Goal: Transaction & Acquisition: Purchase product/service

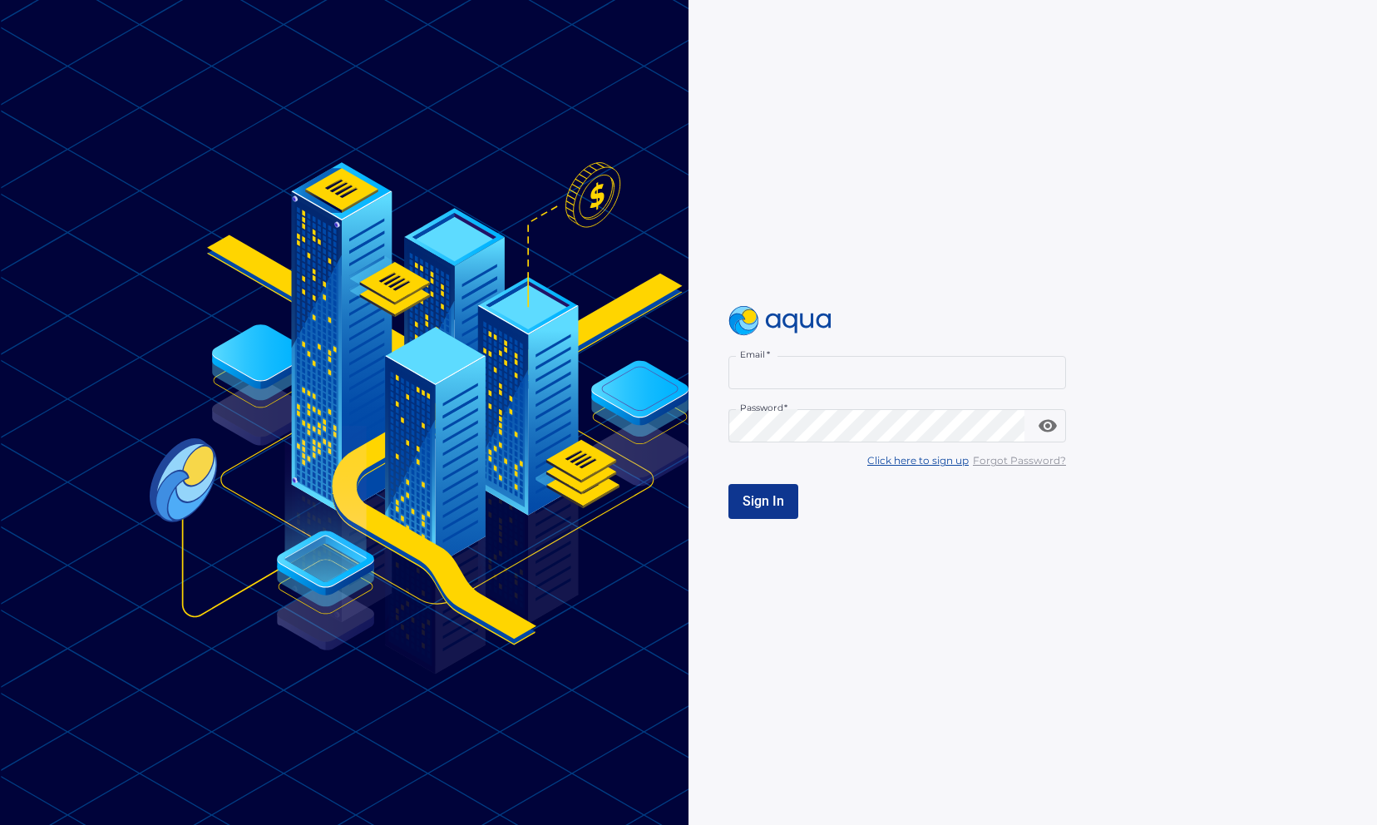
type input "**********"
click at [779, 512] on button "Sign In" at bounding box center [764, 501] width 70 height 35
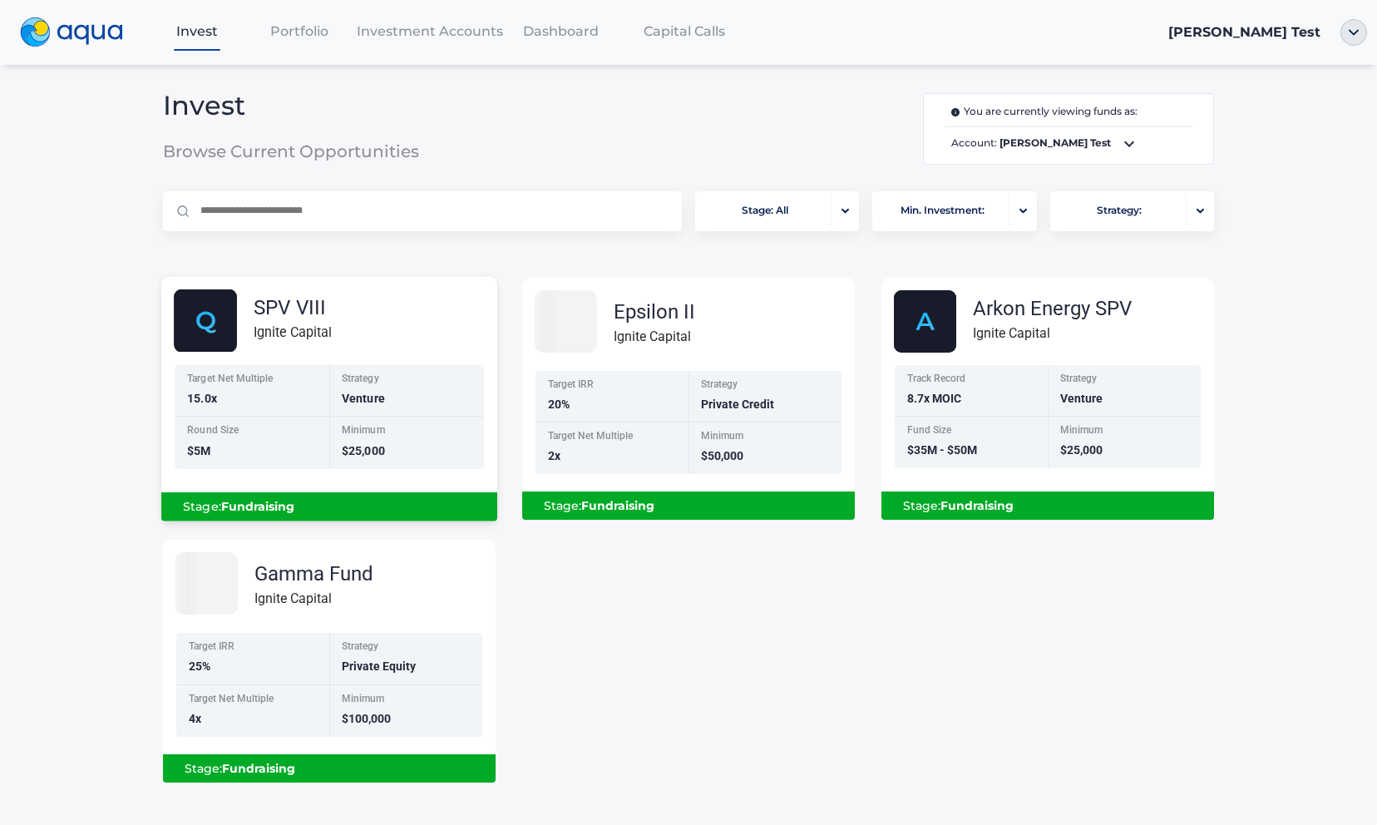
click at [369, 415] on div "Strategy Venture" at bounding box center [406, 390] width 155 height 52
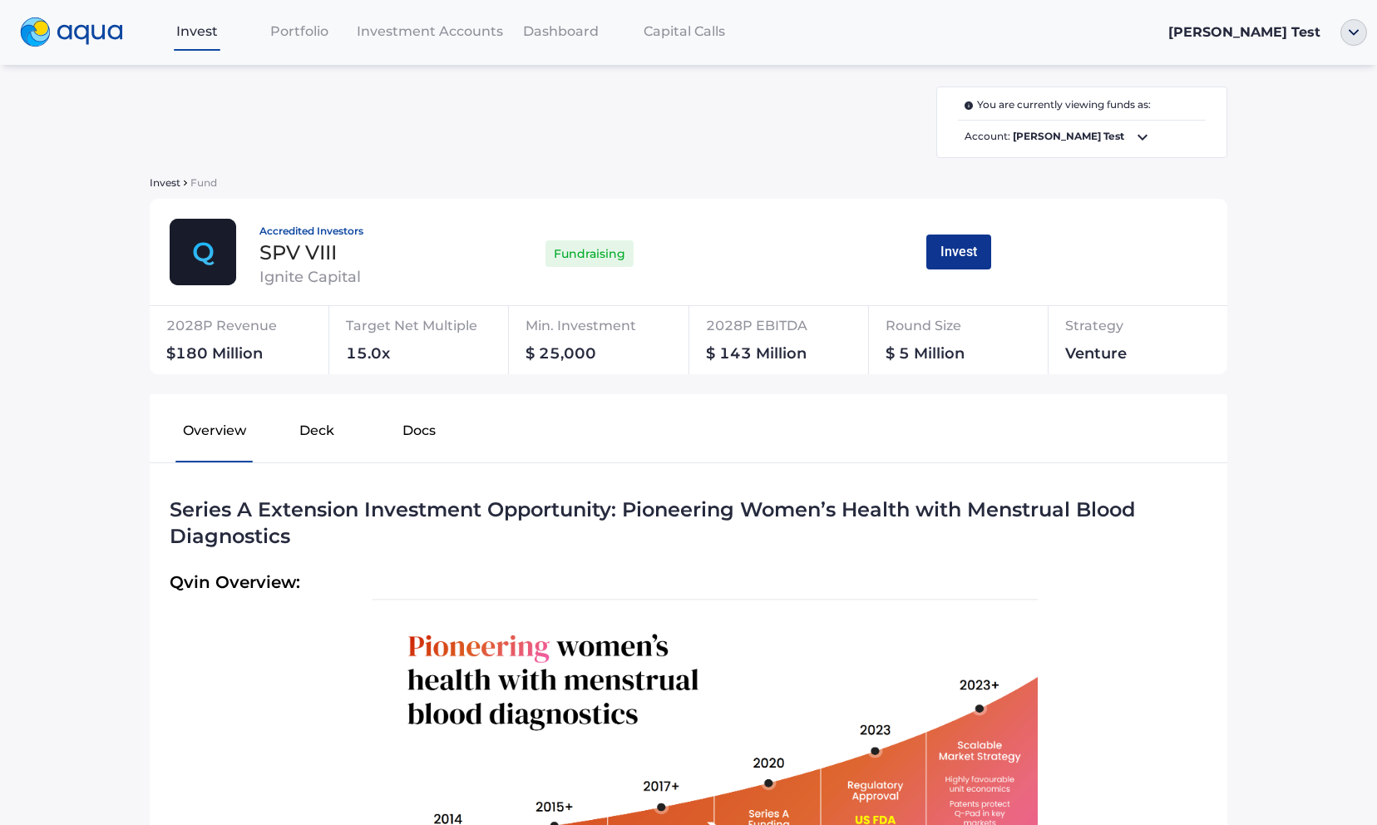
click at [957, 257] on button "Invest" at bounding box center [959, 252] width 65 height 35
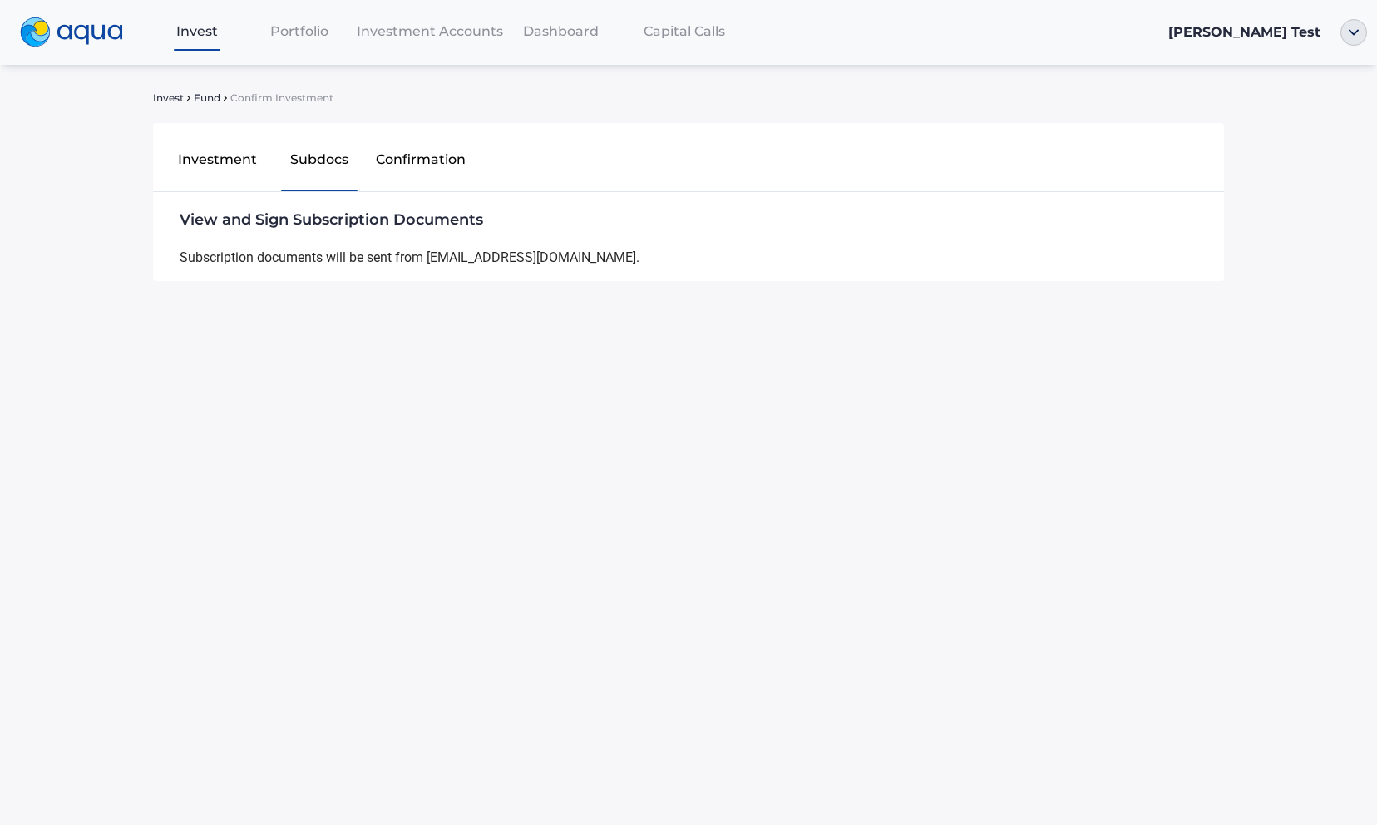
click at [167, 99] on span "Invest" at bounding box center [168, 98] width 31 height 10
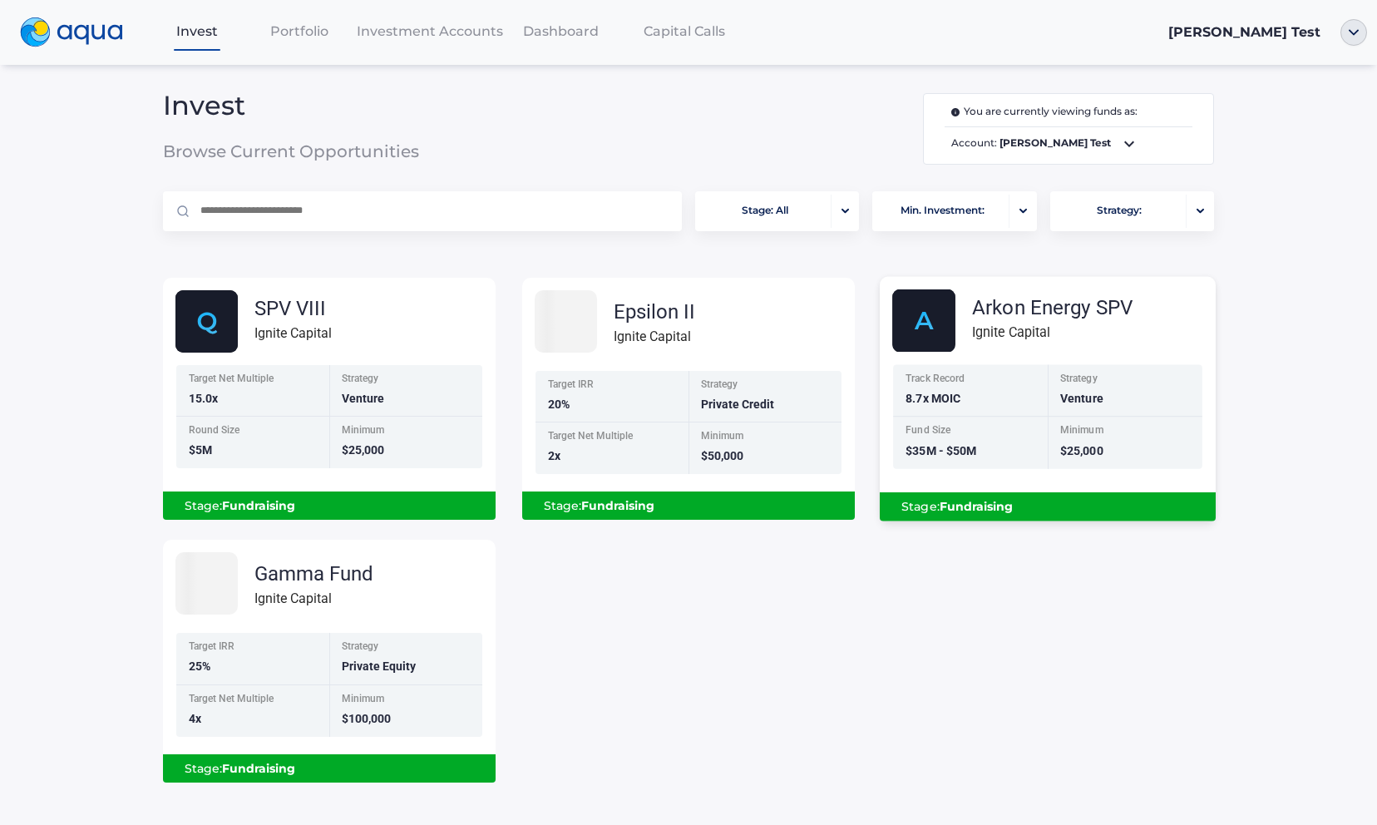
click at [1019, 364] on div "Arkon Energy SPV Ignite Capital Track Record 8.7x MOIC Strategy Venture Fund Si…" at bounding box center [1048, 402] width 336 height 226
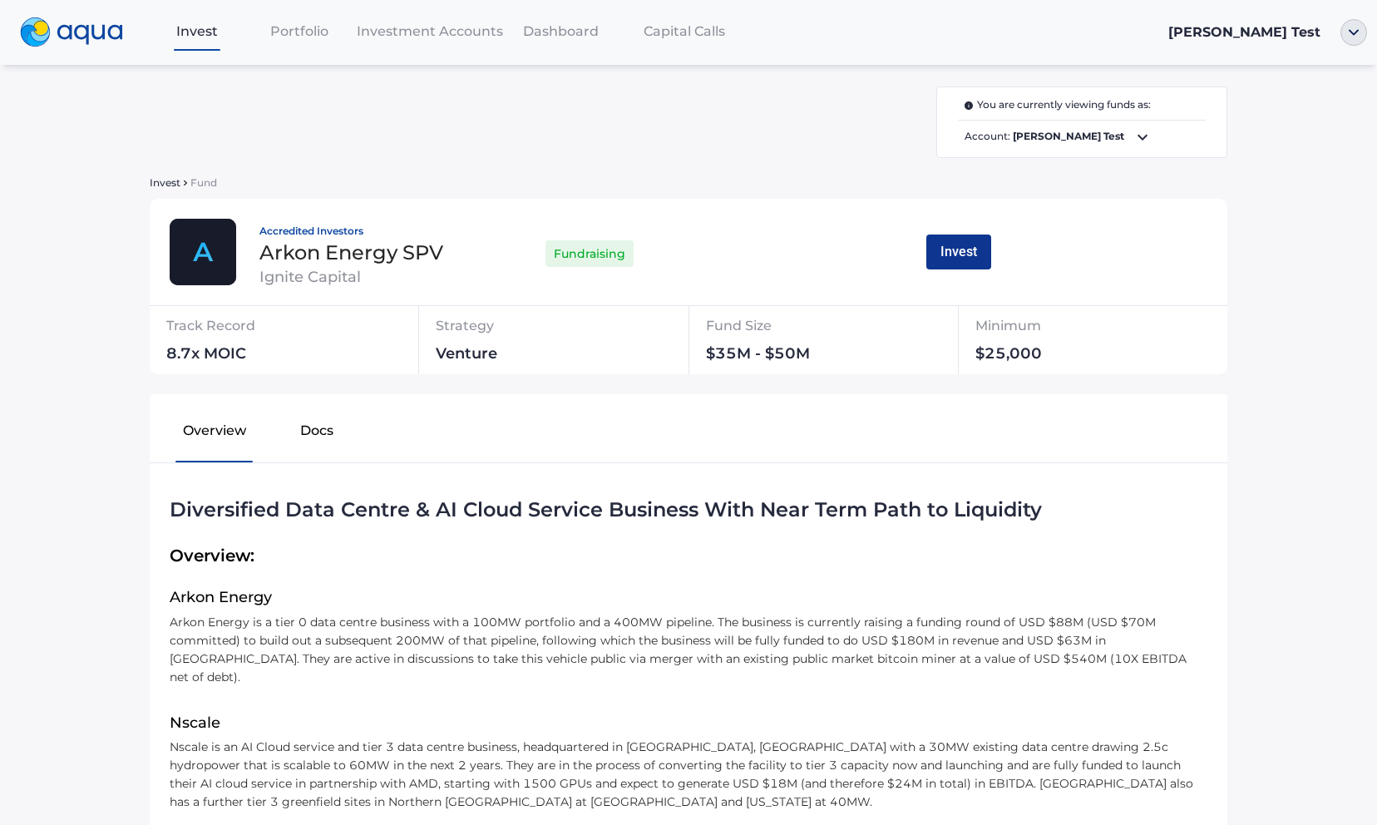
click at [967, 251] on button "Invest" at bounding box center [959, 252] width 65 height 35
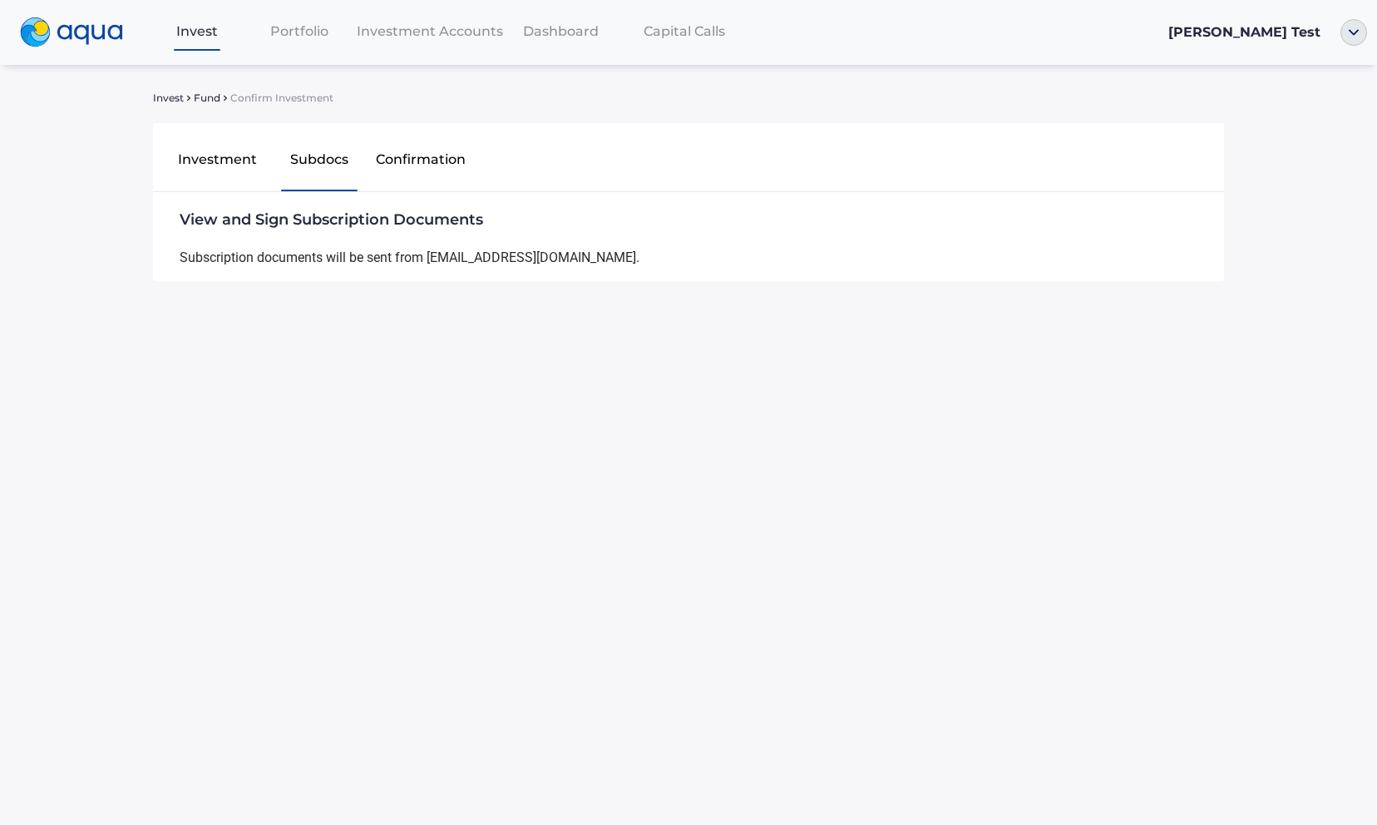
click at [174, 100] on span "Invest" at bounding box center [168, 98] width 31 height 10
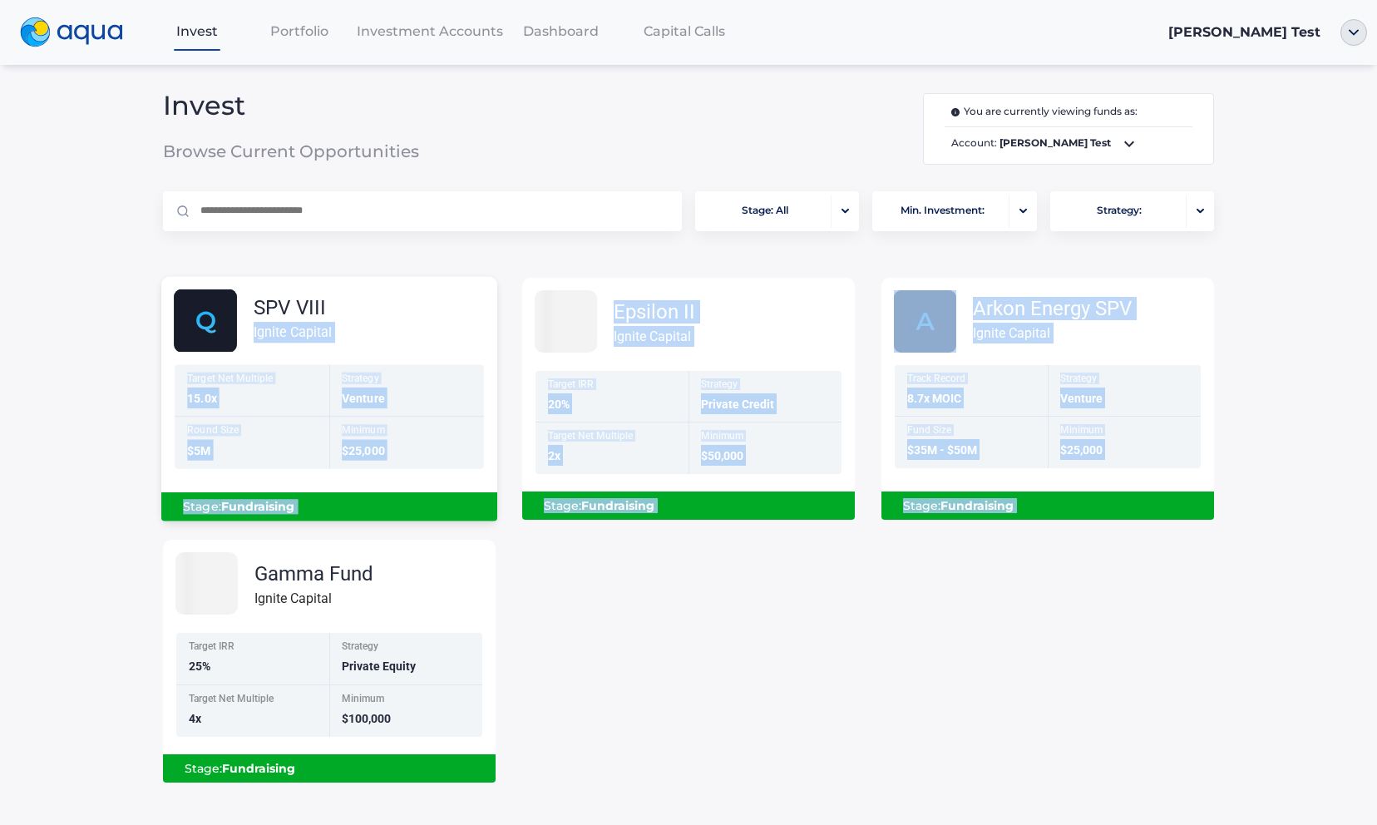
drag, startPoint x: 279, startPoint y: 558, endPoint x: 254, endPoint y: 326, distance: 233.5
click at [253, 326] on div "SPV VIII Ignite Capital Target Net Multiple 15.0x Strategy Venture Round Size $…" at bounding box center [689, 520] width 1078 height 525
click at [254, 326] on div "Ignite Capital" at bounding box center [293, 332] width 78 height 21
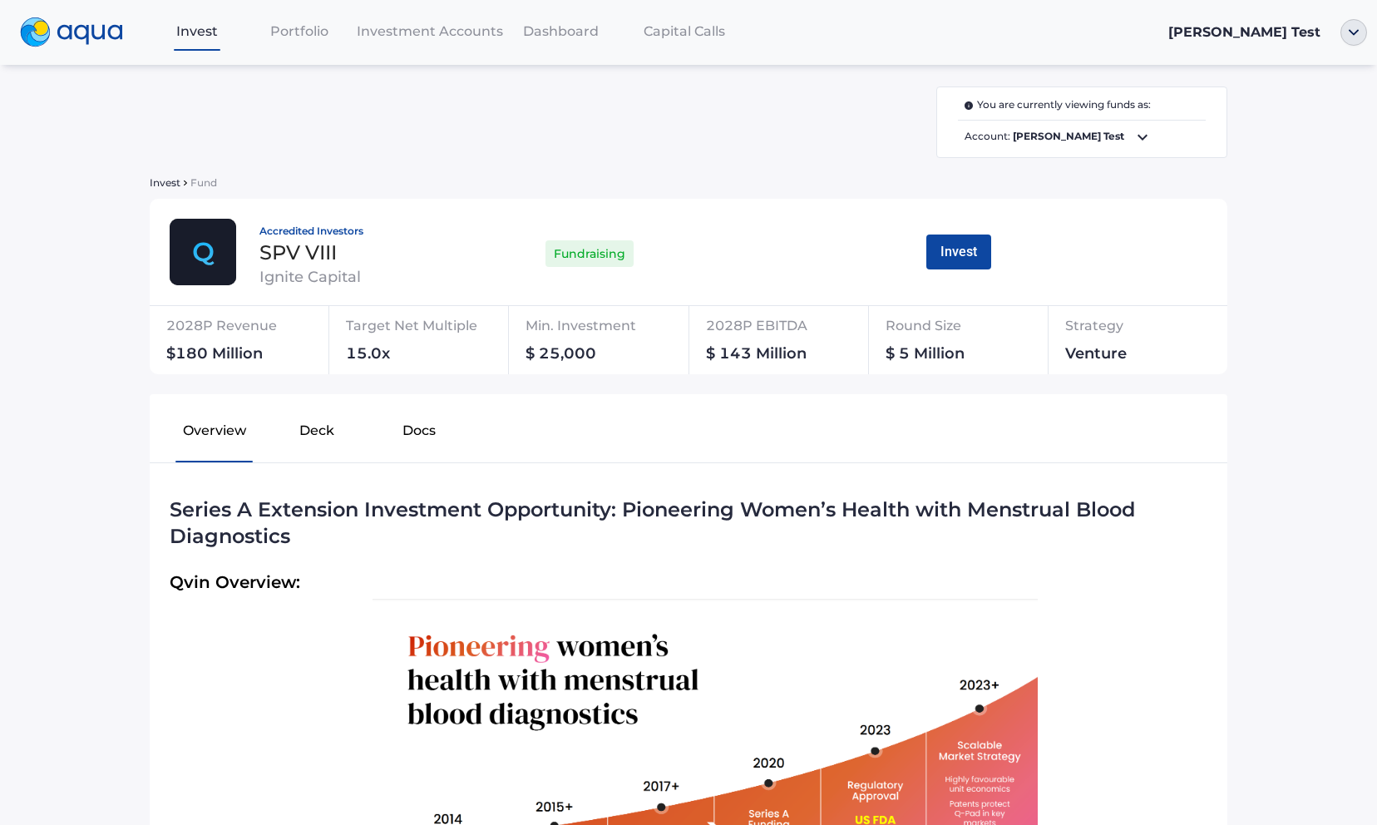
click at [1138, 139] on icon at bounding box center [1143, 137] width 10 height 6
click at [972, 245] on button "Invest" at bounding box center [959, 252] width 65 height 35
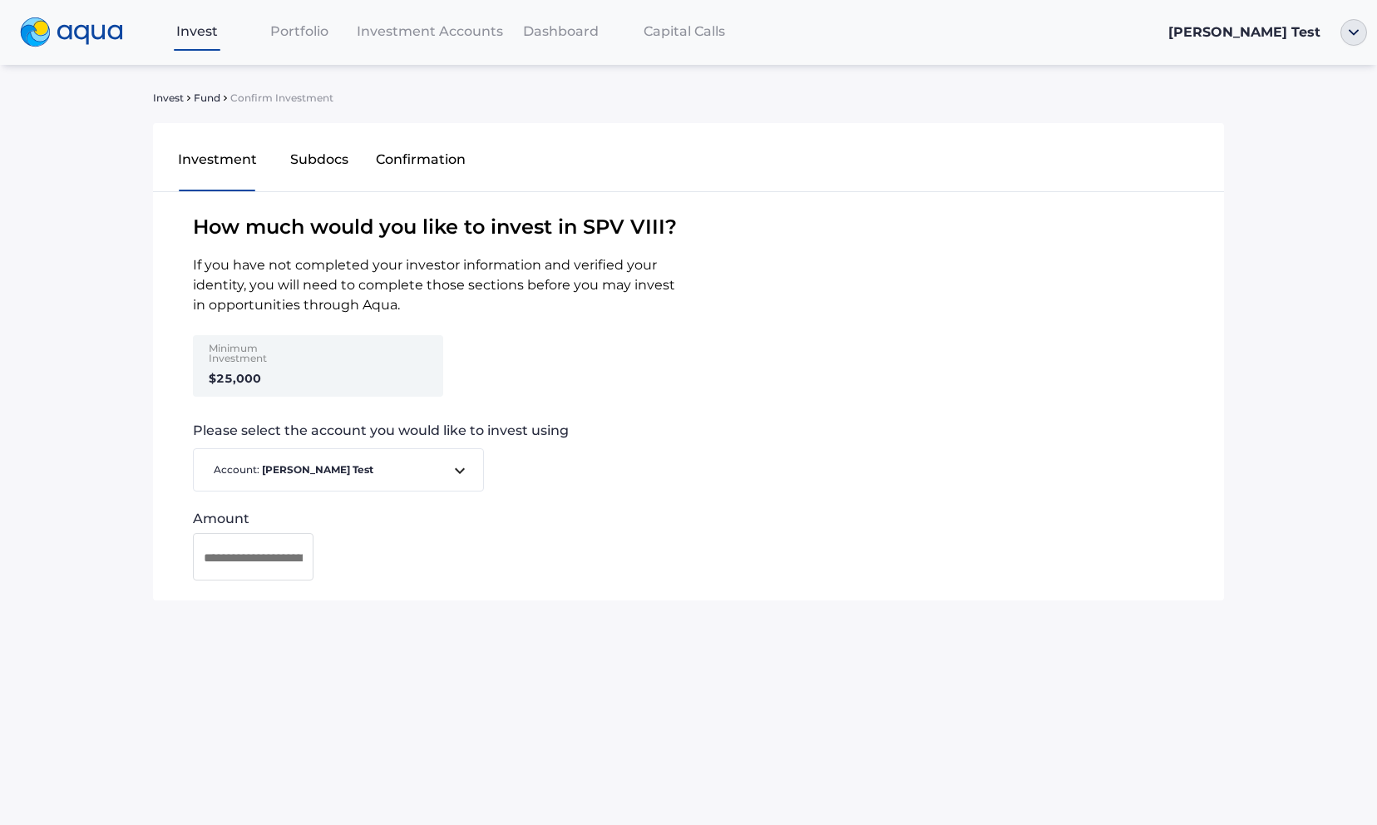
drag, startPoint x: 730, startPoint y: 300, endPoint x: 739, endPoint y: 319, distance: 20.5
click at [739, 319] on div "How much would you like to invest in SPV VIII ? If you have not completed your …" at bounding box center [688, 386] width 1071 height 388
copy div
click at [734, 324] on div "How much would you like to invest in SPV VIII ? If you have not completed your …" at bounding box center [688, 386] width 1071 height 388
click at [195, 102] on span "Fund" at bounding box center [207, 98] width 27 height 10
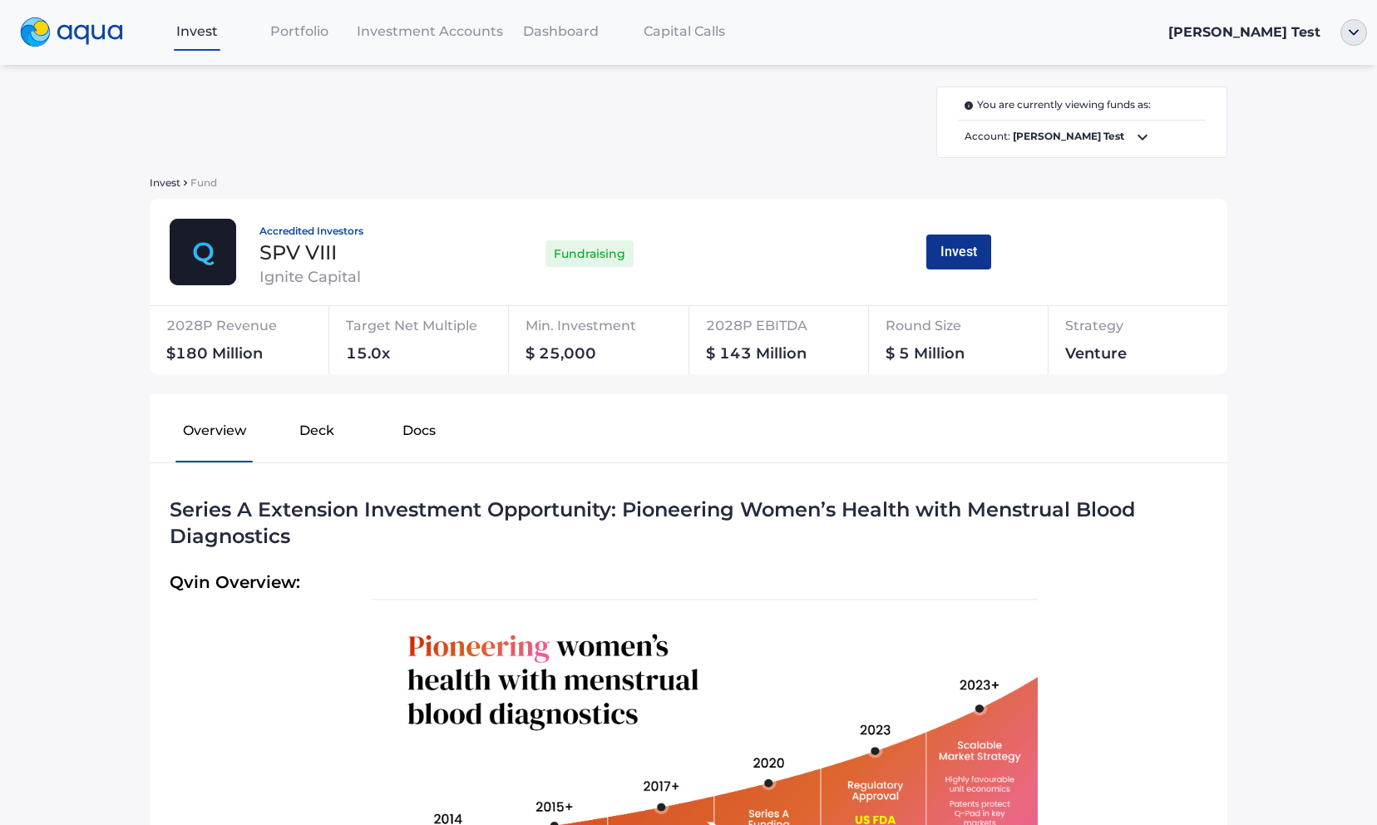
click at [952, 244] on button "Invest" at bounding box center [959, 252] width 65 height 35
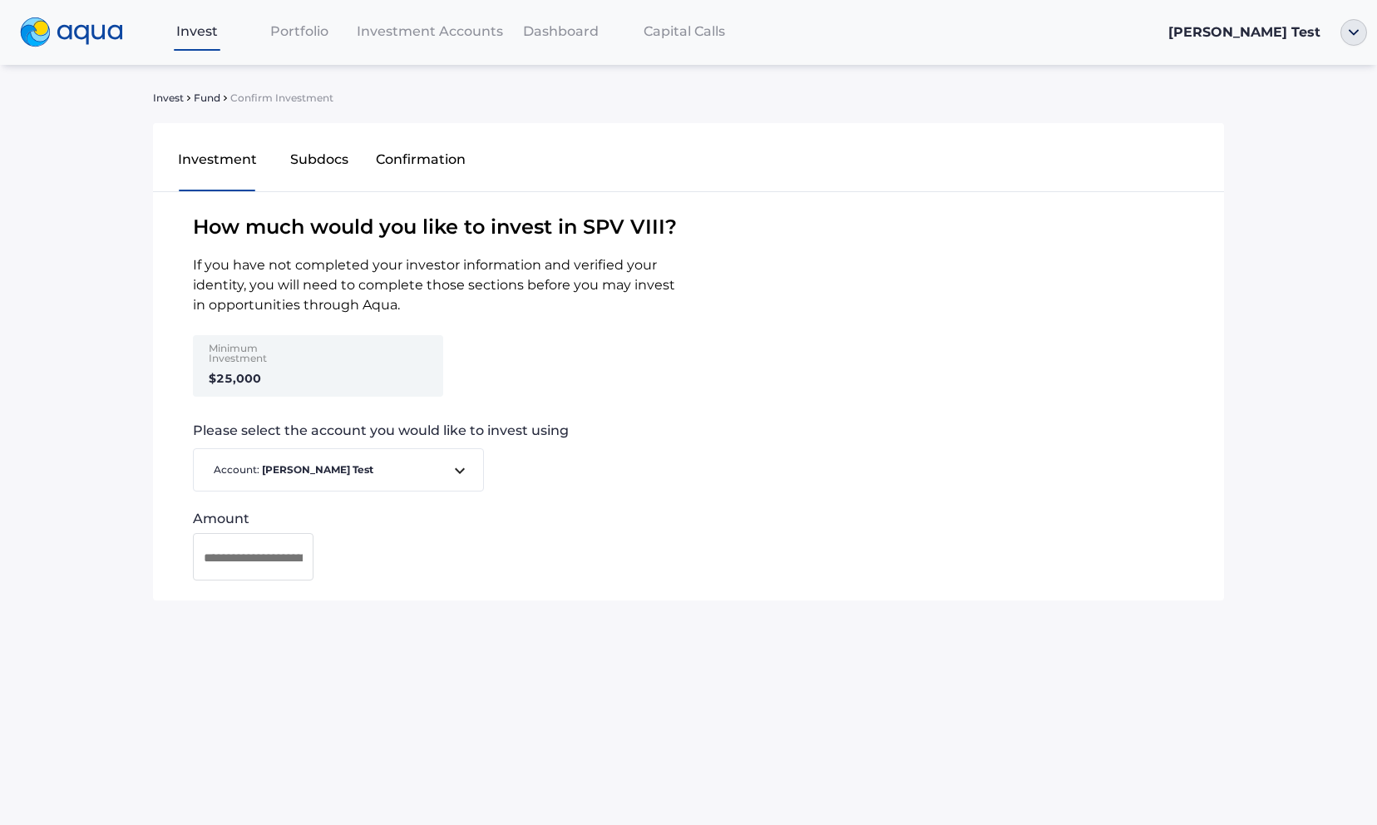
click at [265, 570] on div at bounding box center [253, 556] width 121 height 47
click at [265, 556] on input at bounding box center [253, 557] width 99 height 21
type input "******"
click at [171, 100] on span "Invest" at bounding box center [168, 98] width 31 height 10
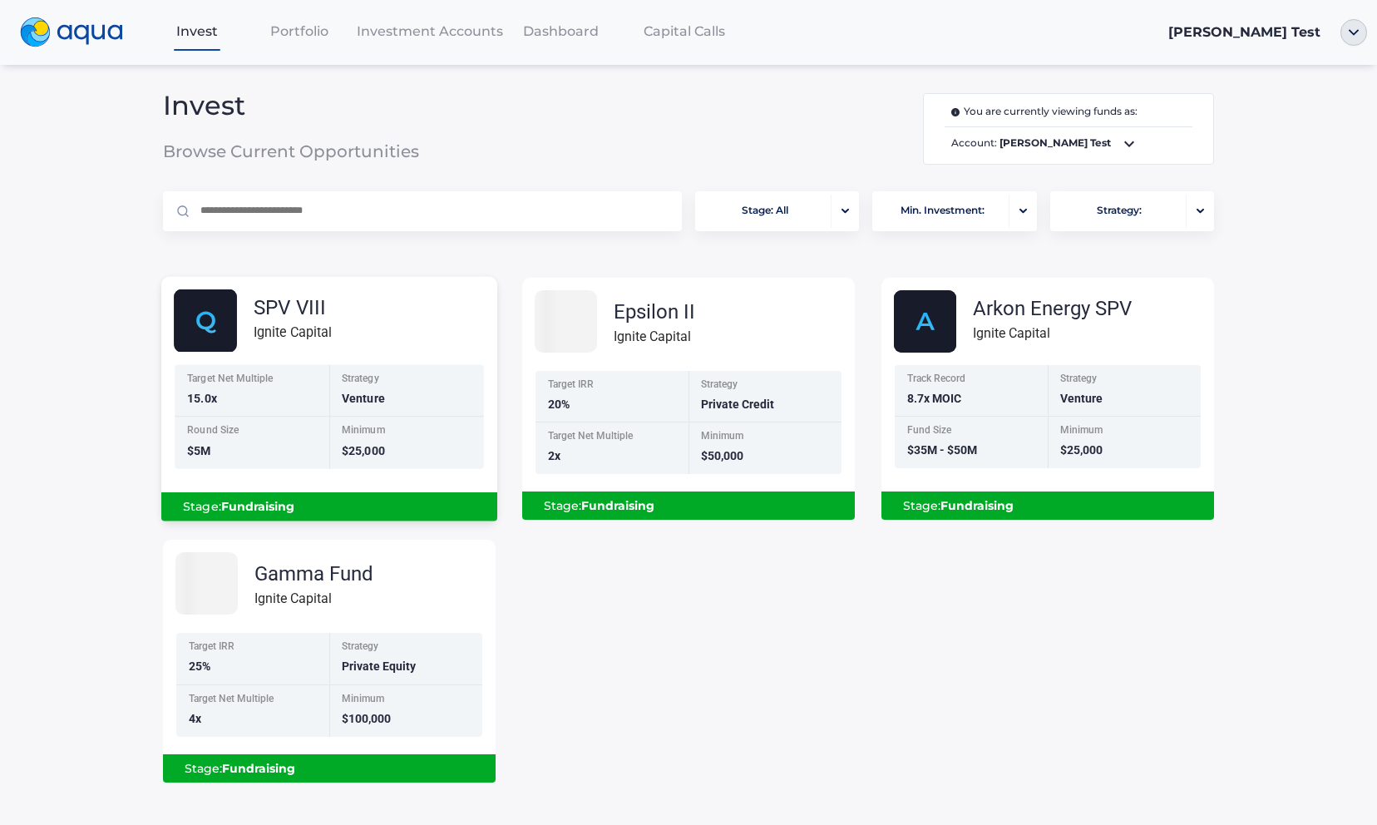
click at [313, 358] on div "SPV VIII Ignite Capital Target Net Multiple 15.0x Strategy Venture Round Size $…" at bounding box center [329, 402] width 336 height 226
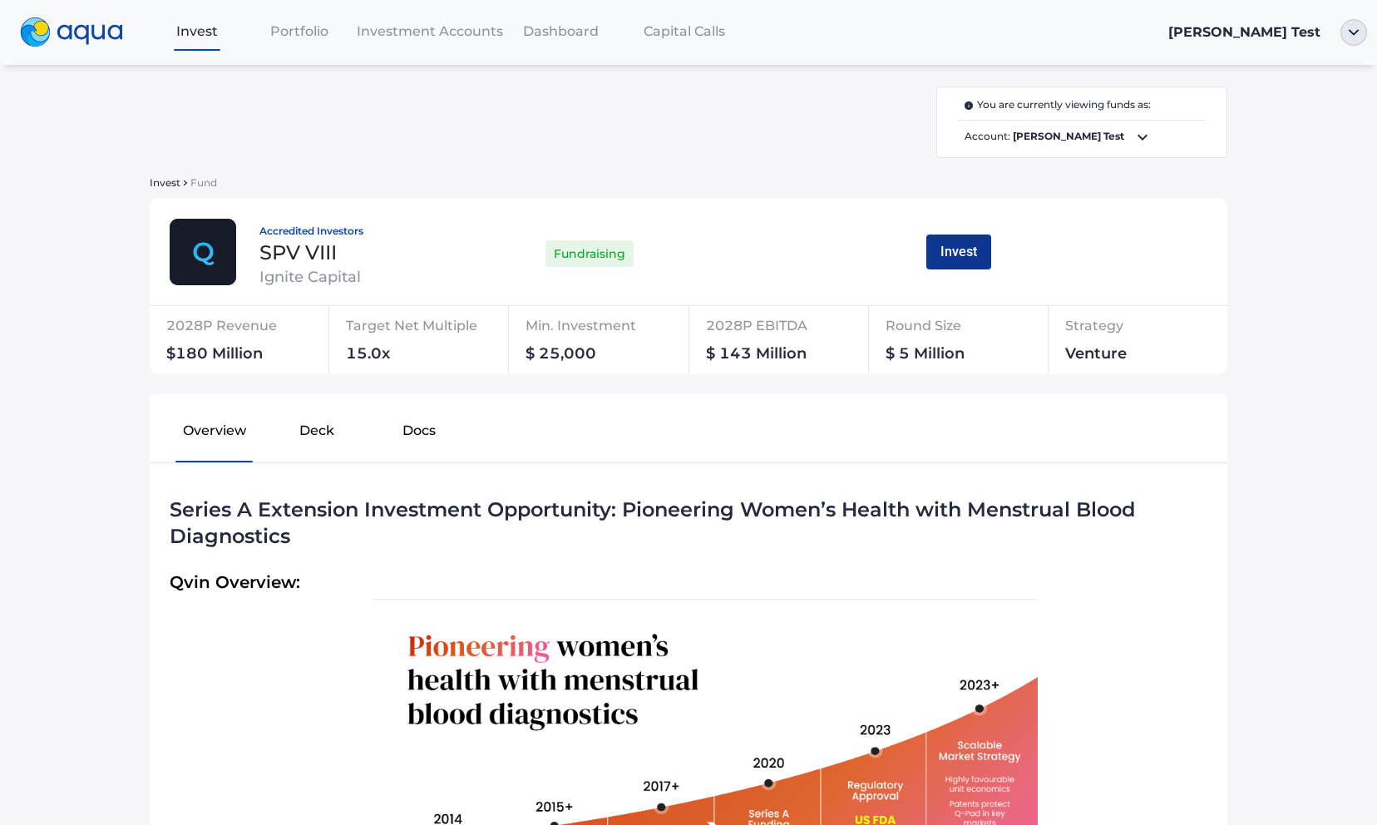
click at [938, 251] on button "Invest" at bounding box center [959, 252] width 65 height 35
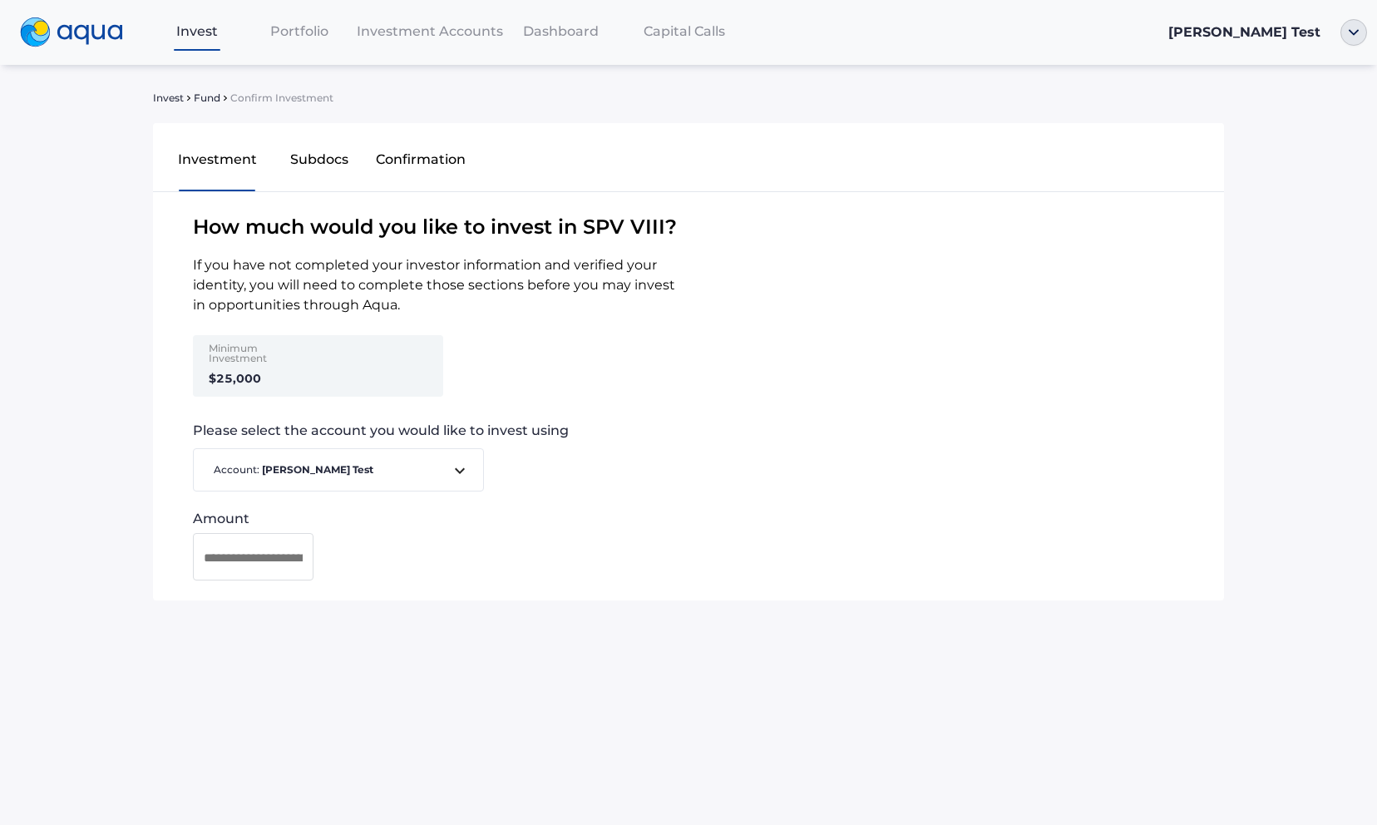
click at [352, 467] on span "Account: Donal Test" at bounding box center [328, 470] width 243 height 16
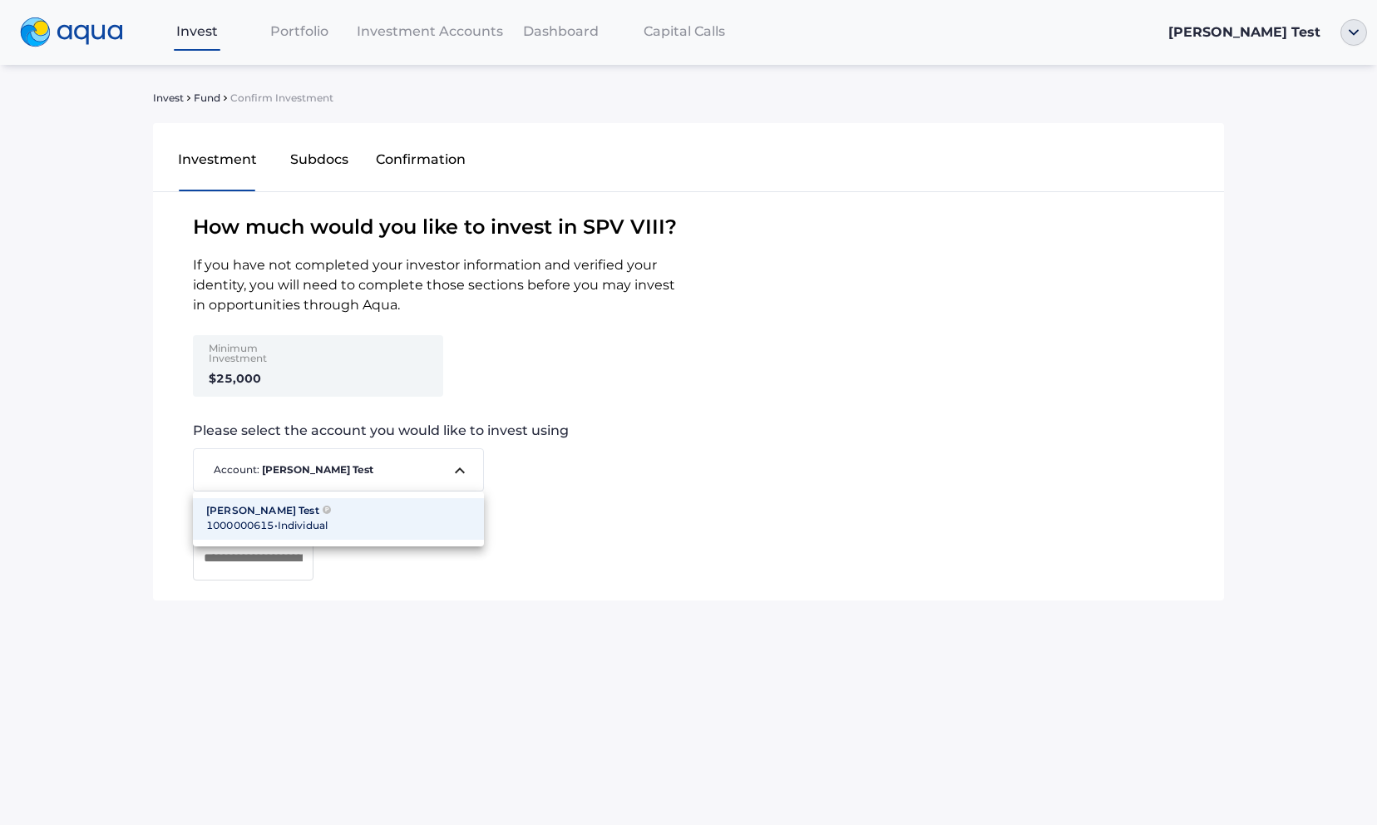
click at [356, 520] on div "1000000615 • Individual" at bounding box center [338, 525] width 265 height 15
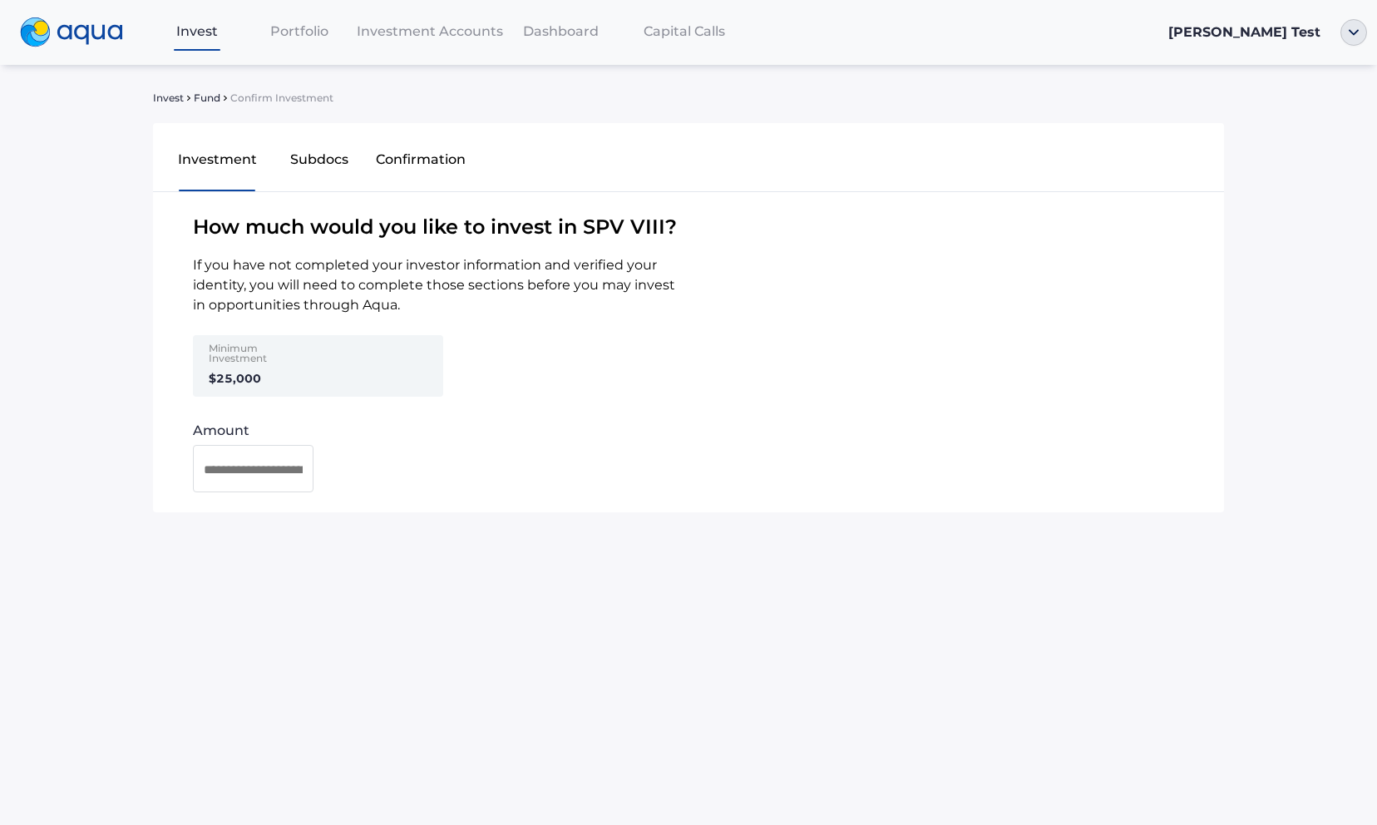
click at [261, 473] on input at bounding box center [253, 470] width 99 height 21
type input "*******"
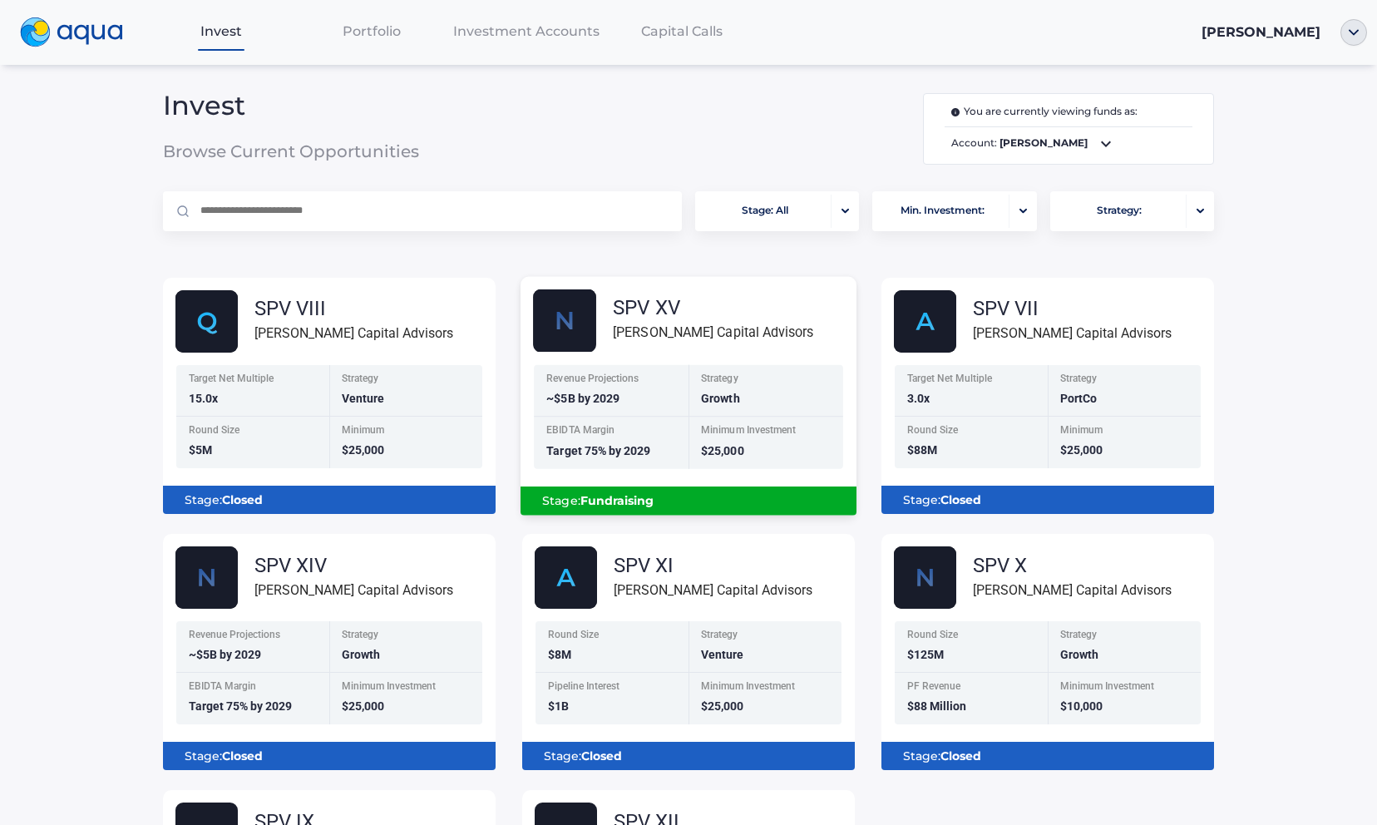
click at [723, 368] on div "Strategy Growth" at bounding box center [766, 390] width 155 height 52
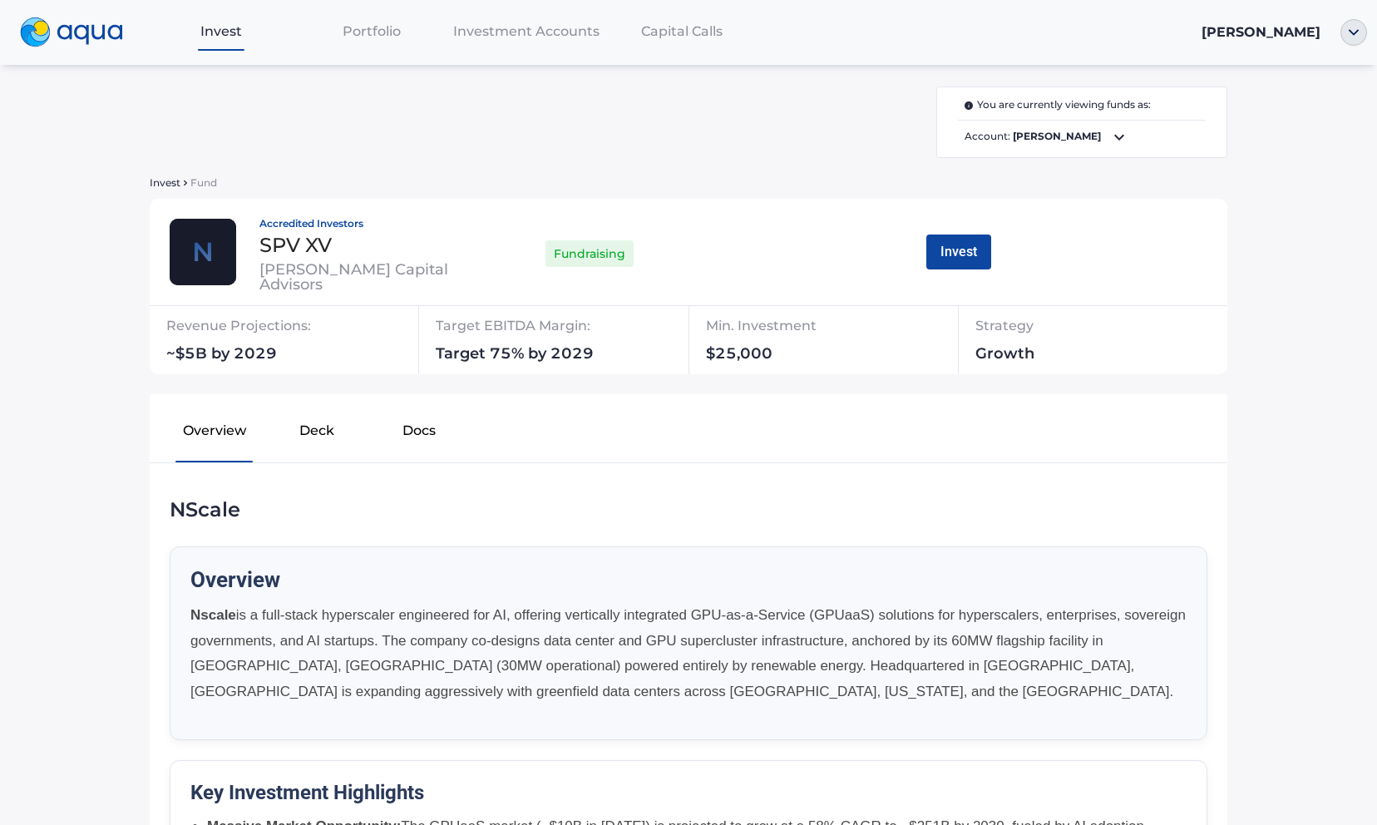
click at [970, 232] on div "Accredited Investors SPV XV [PERSON_NAME] Capital Advisors Fundraising Invest" at bounding box center [689, 252] width 1078 height 107
click at [972, 240] on button "Invest" at bounding box center [959, 252] width 65 height 35
click at [1059, 129] on span "Account: [PERSON_NAME]" at bounding box center [1082, 137] width 248 height 20
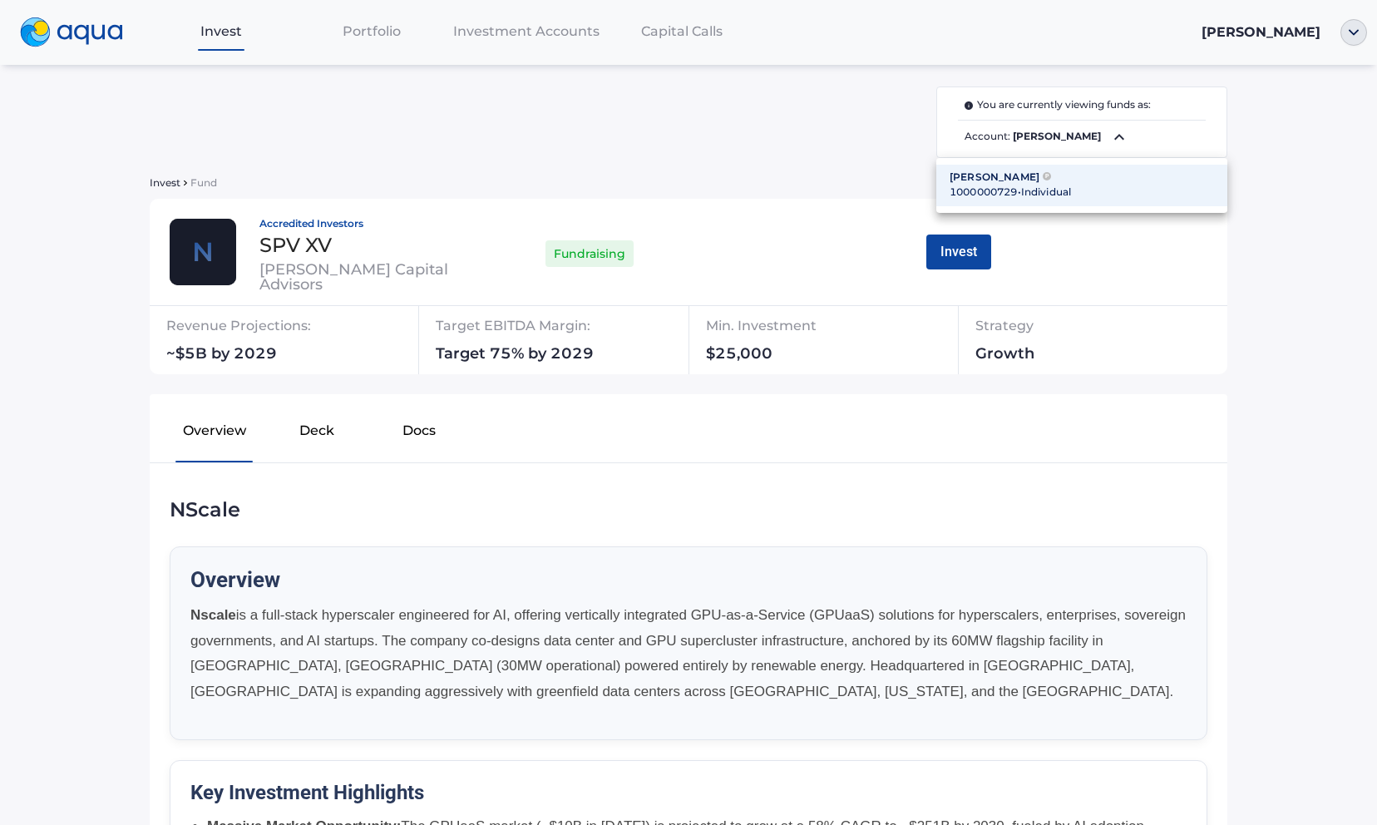
click at [1154, 281] on div at bounding box center [688, 412] width 1377 height 825
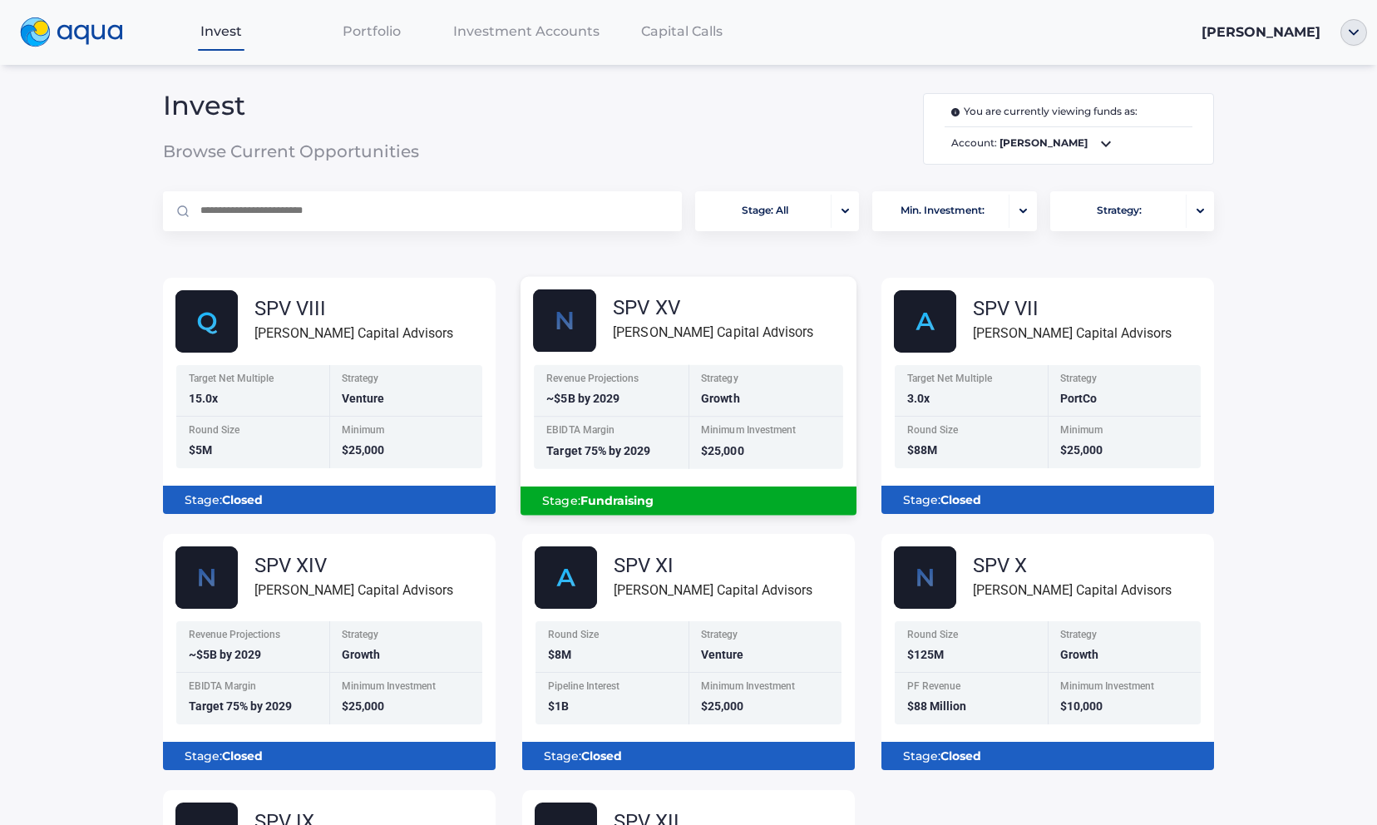
click at [759, 332] on div "[PERSON_NAME] Capital Advisors" at bounding box center [713, 332] width 200 height 21
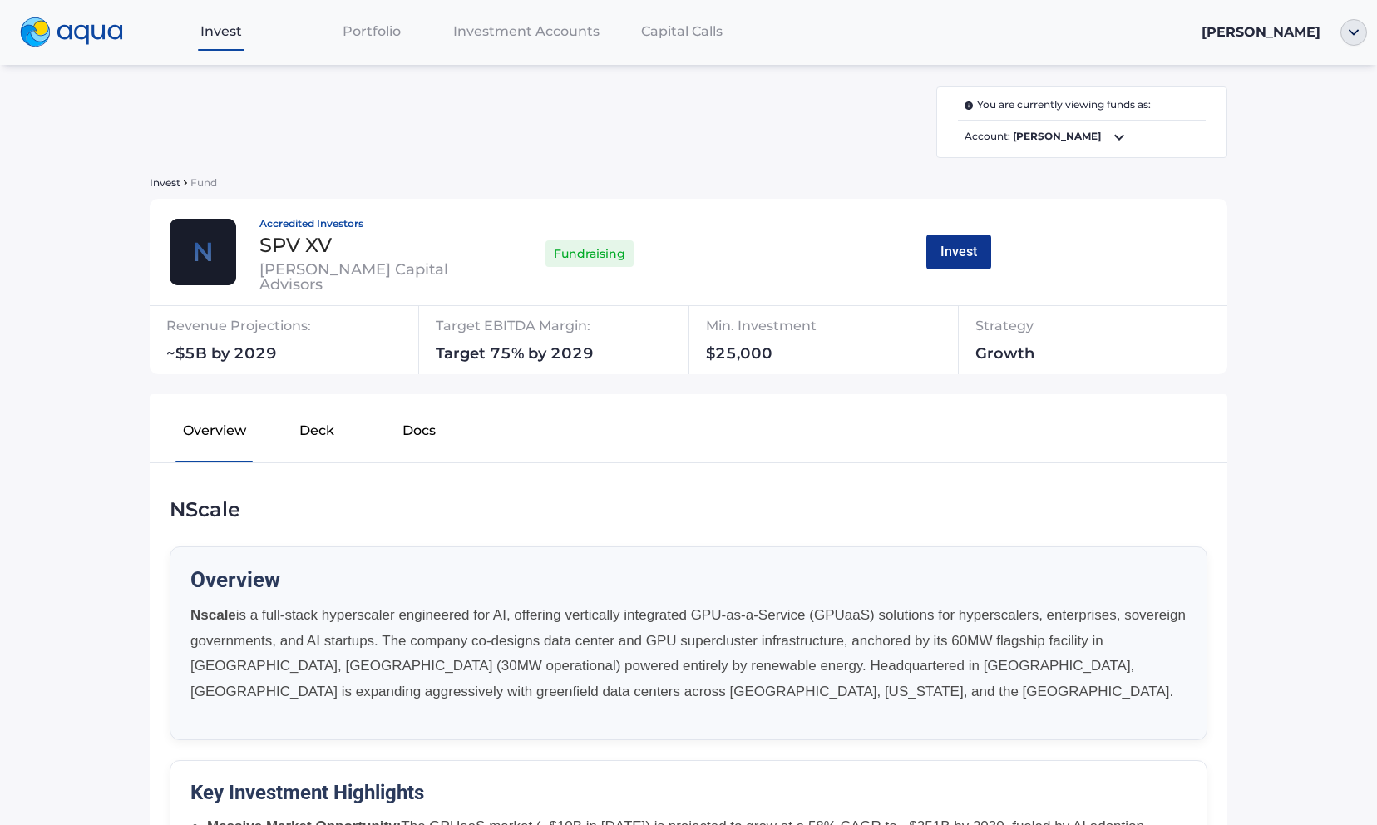
click at [971, 251] on button "Invest" at bounding box center [959, 252] width 65 height 35
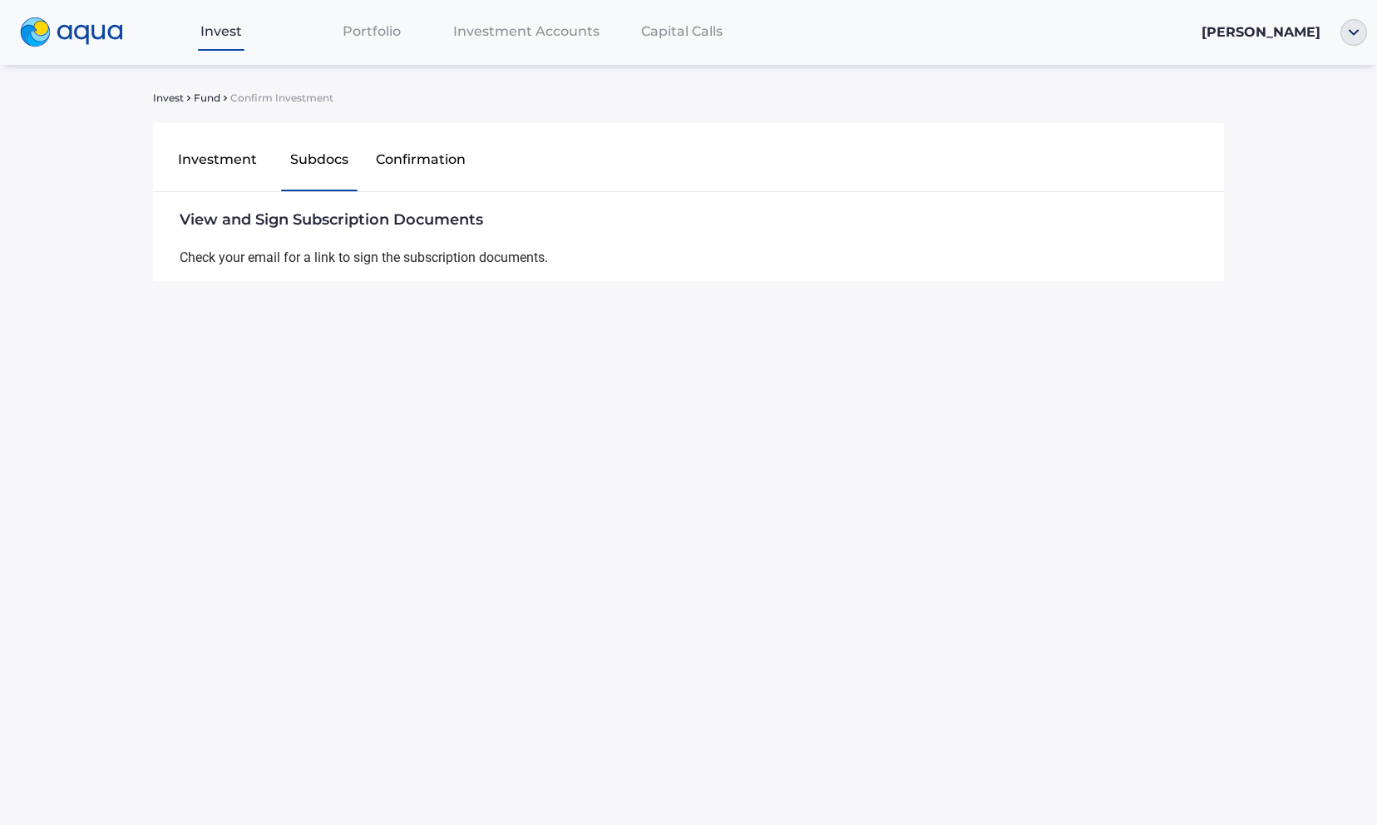
click at [217, 95] on span "Fund" at bounding box center [207, 98] width 27 height 10
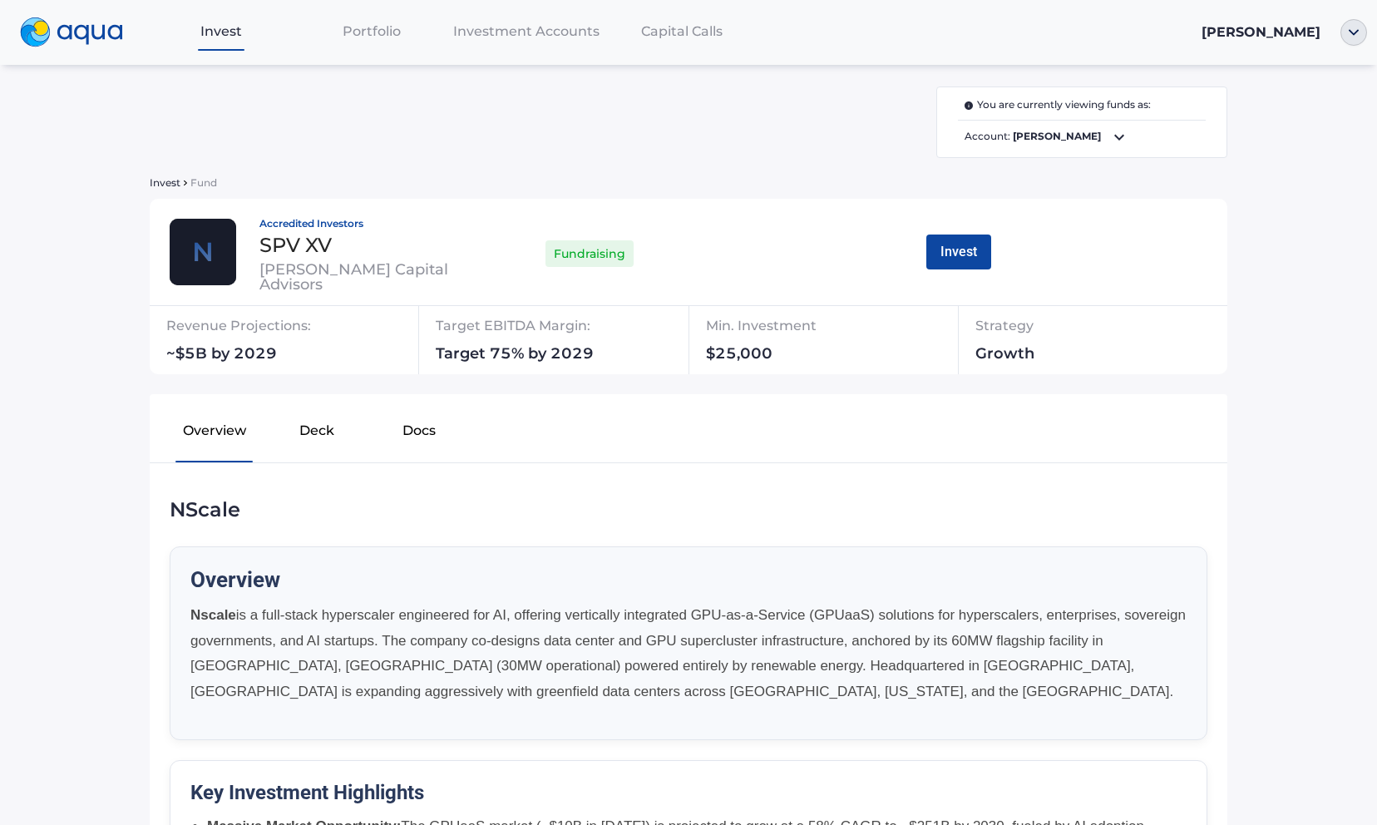
click at [1092, 133] on span "Account: donald hession" at bounding box center [1082, 137] width 248 height 20
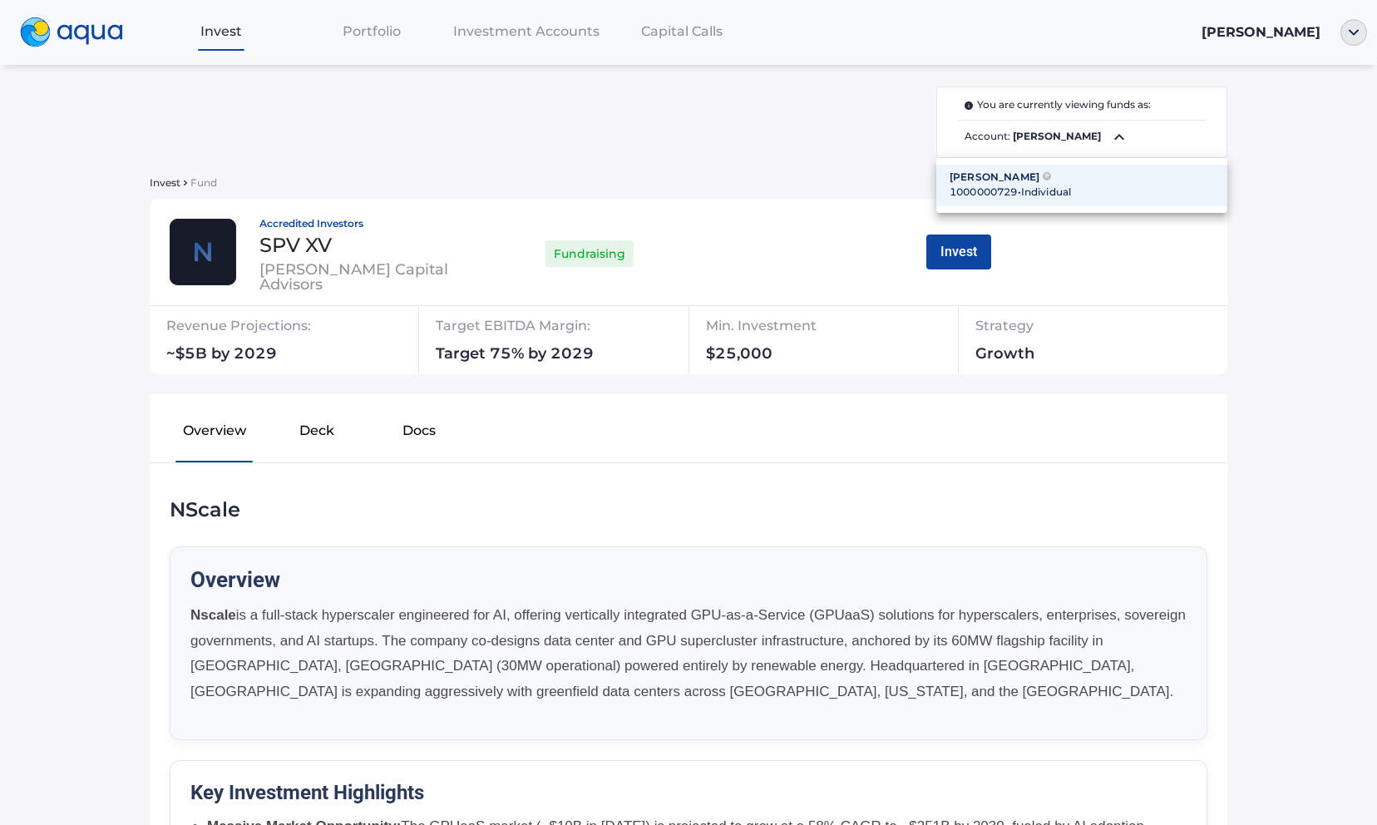
click at [1253, 93] on div at bounding box center [688, 412] width 1377 height 825
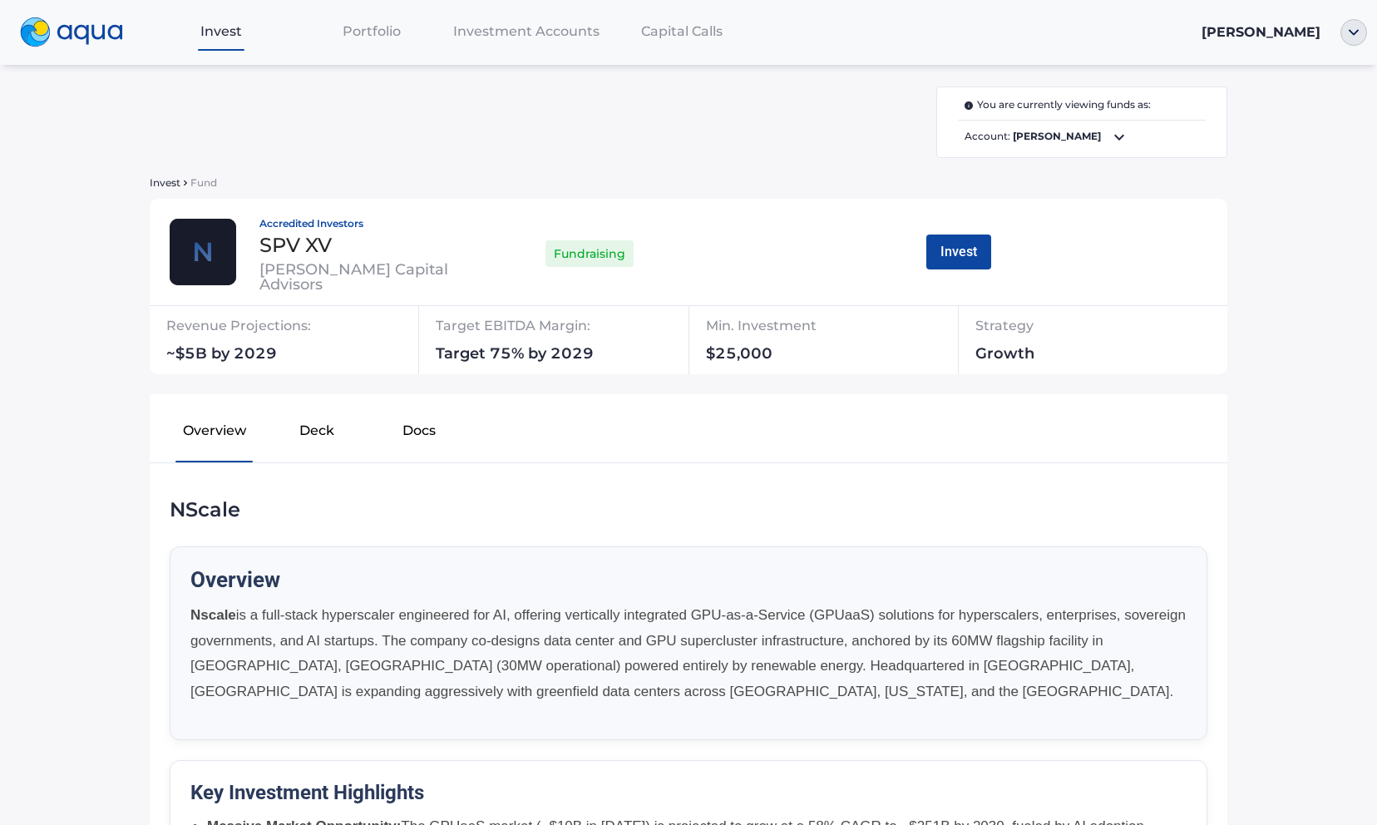
click at [1117, 133] on icon at bounding box center [1120, 137] width 20 height 20
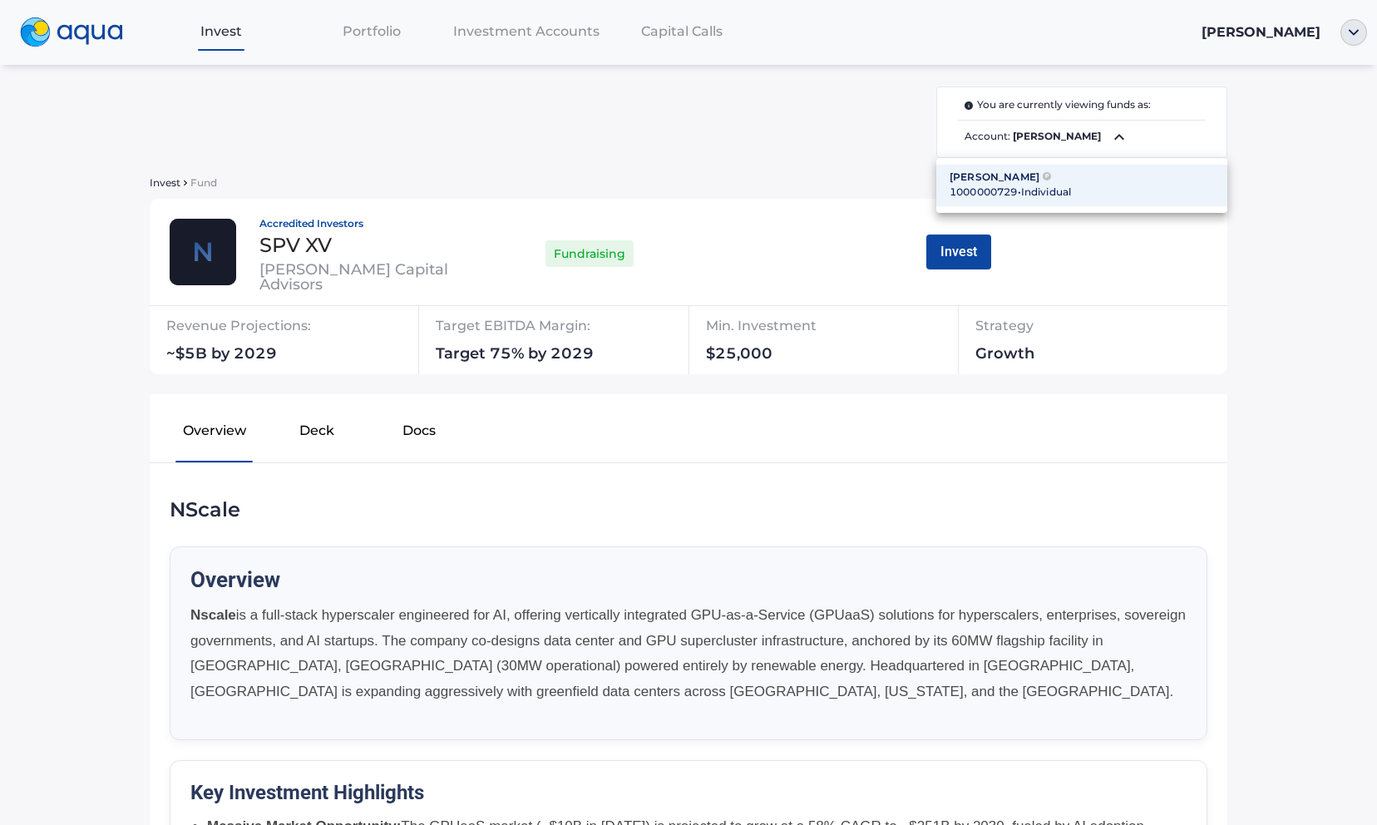
click at [1247, 126] on div at bounding box center [688, 412] width 1377 height 825
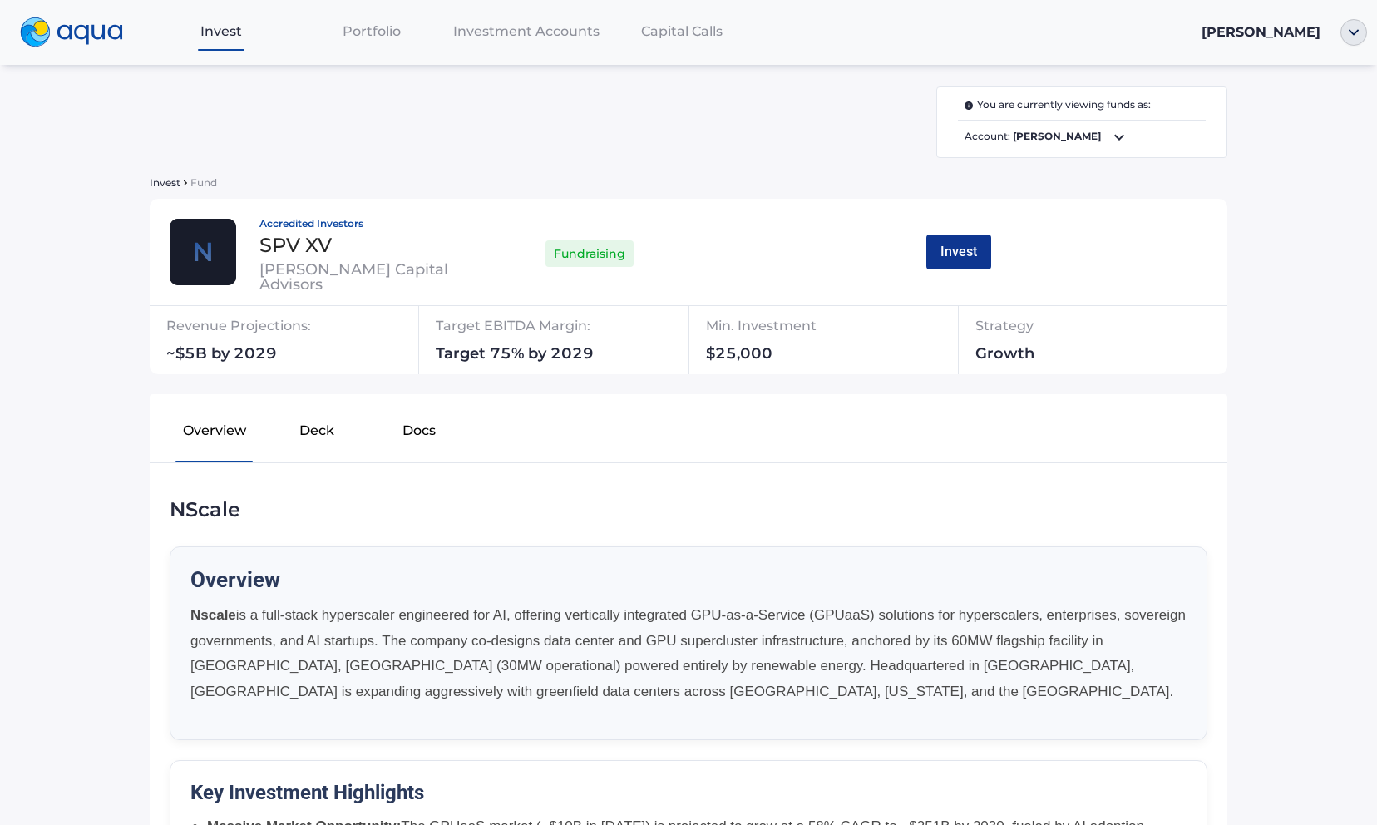
click at [972, 252] on button "Invest" at bounding box center [959, 252] width 65 height 35
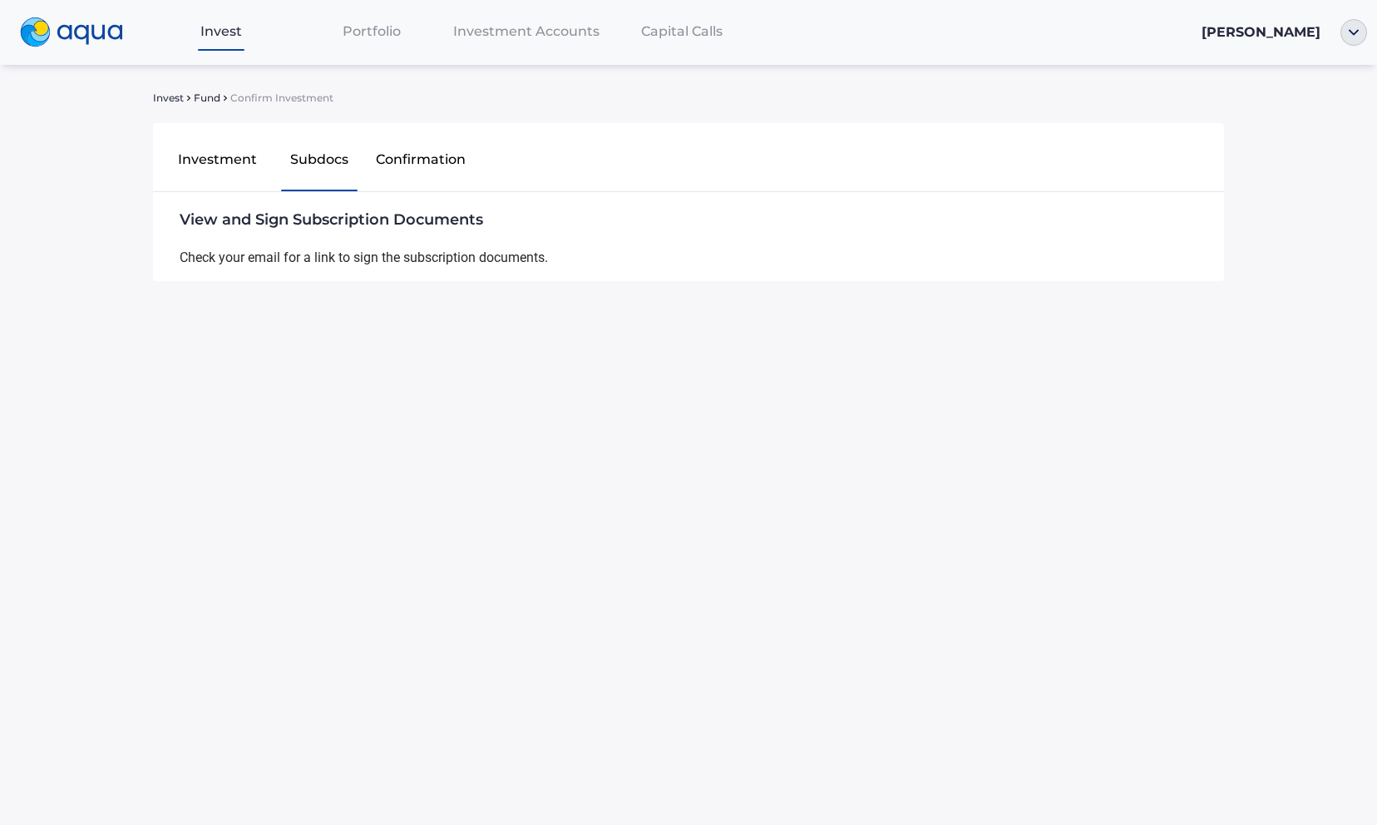
click at [222, 96] on div "Invest Fund Confirm Investment" at bounding box center [376, 98] width 447 height 10
click at [219, 96] on span "Fund" at bounding box center [207, 98] width 27 height 10
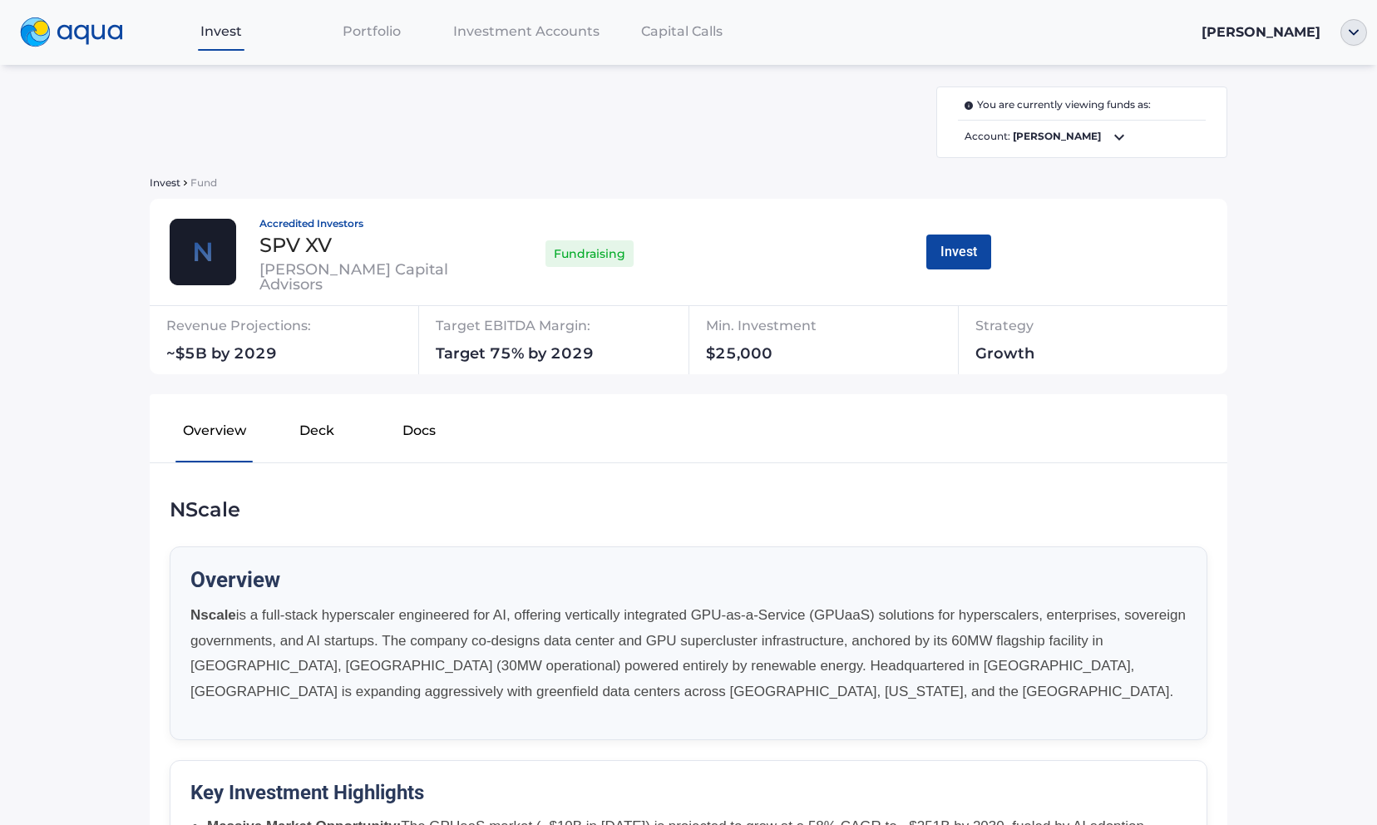
click at [1110, 141] on icon at bounding box center [1120, 137] width 20 height 20
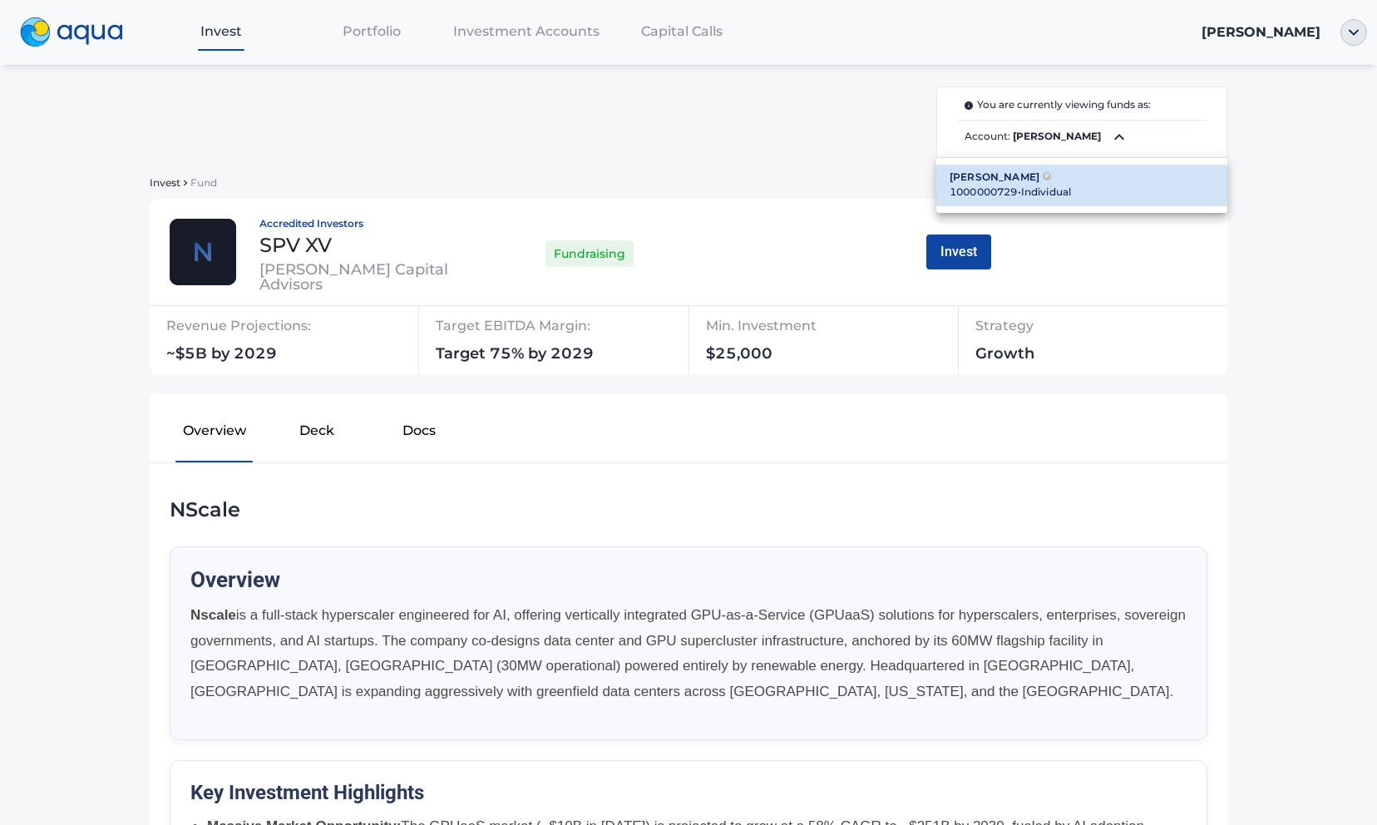
click at [1235, 271] on div at bounding box center [688, 412] width 1377 height 825
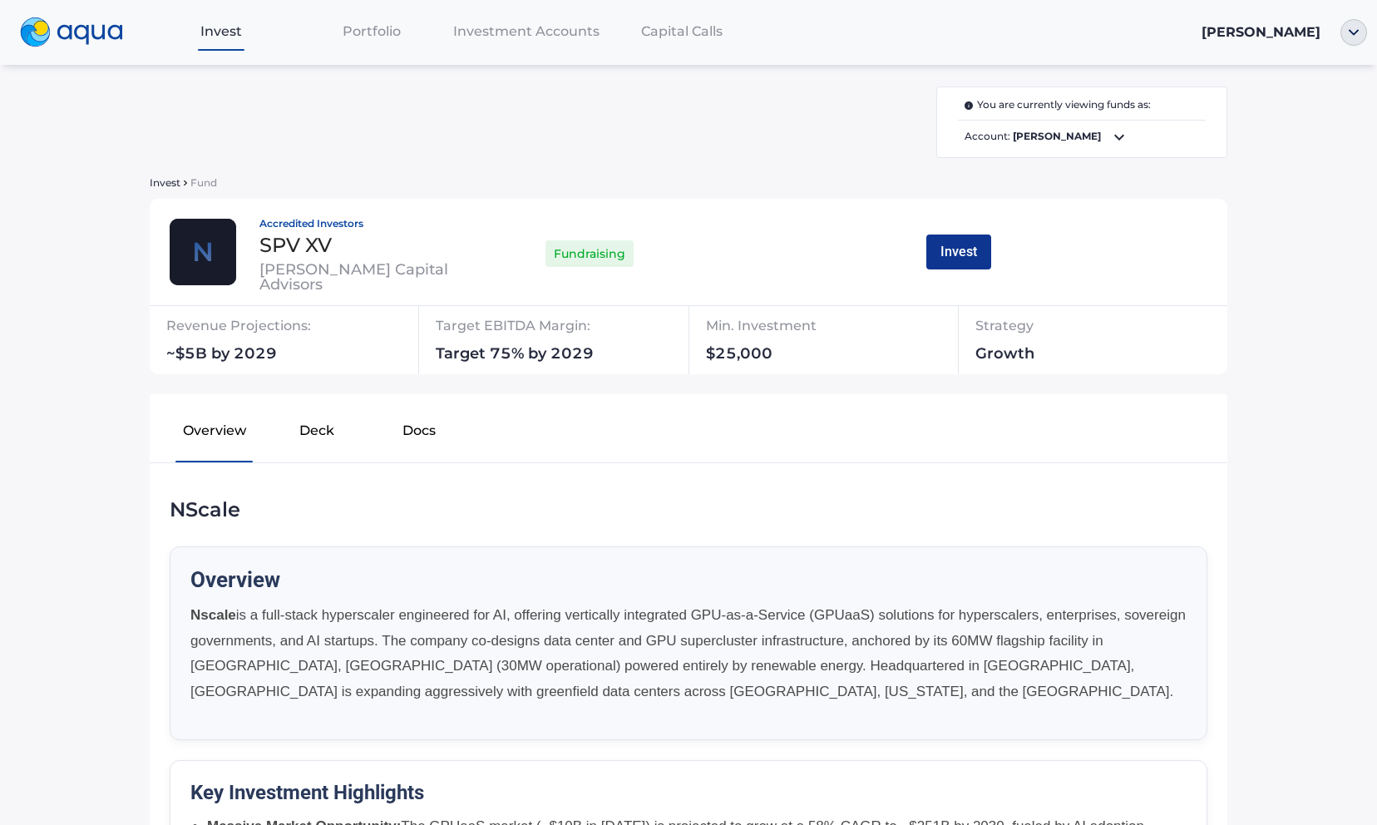
click at [976, 251] on button "Invest" at bounding box center [959, 252] width 65 height 35
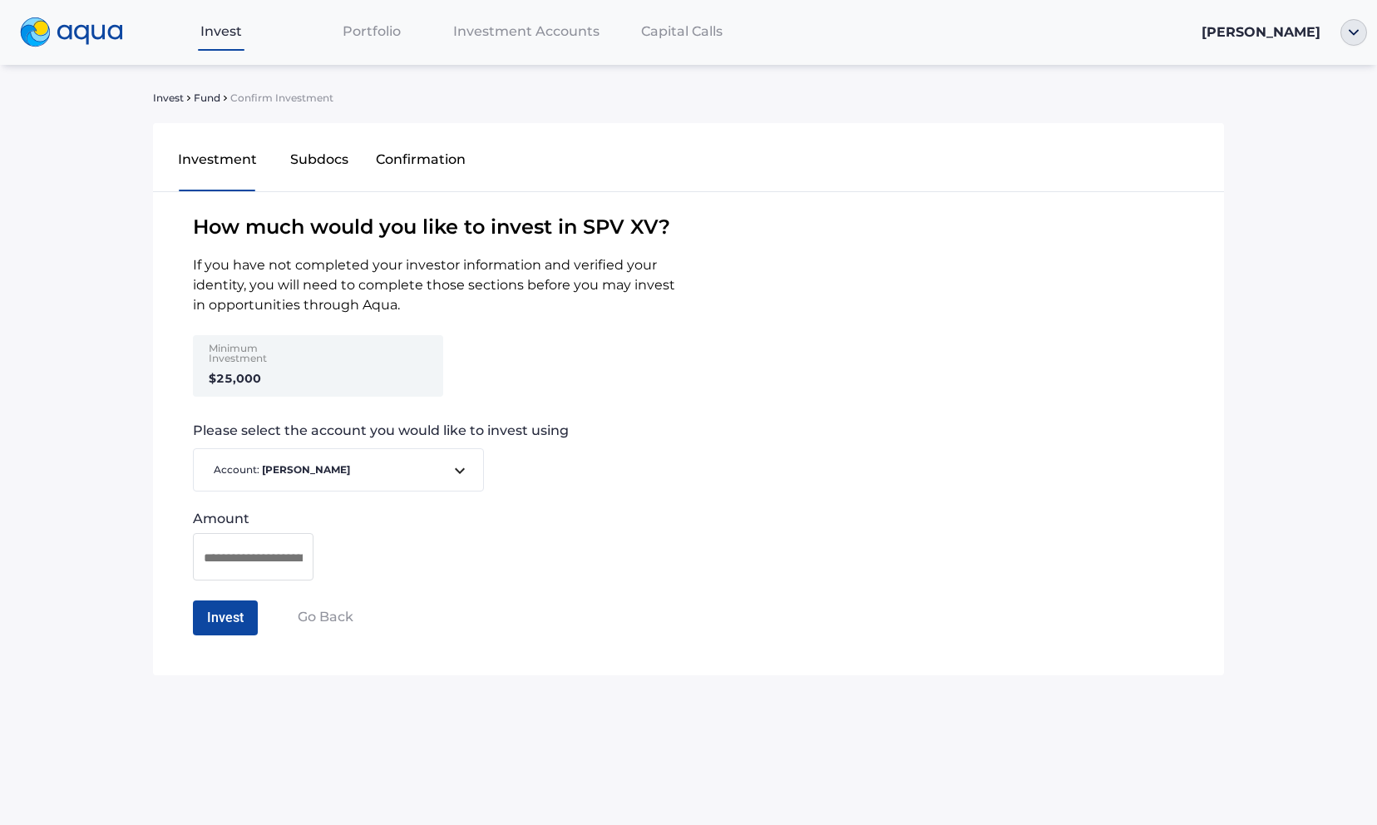
click at [291, 561] on input at bounding box center [253, 557] width 99 height 21
type input "*******"
click at [225, 620] on button "Invest" at bounding box center [225, 618] width 65 height 35
click at [250, 616] on button "Confirm Investment" at bounding box center [266, 618] width 146 height 35
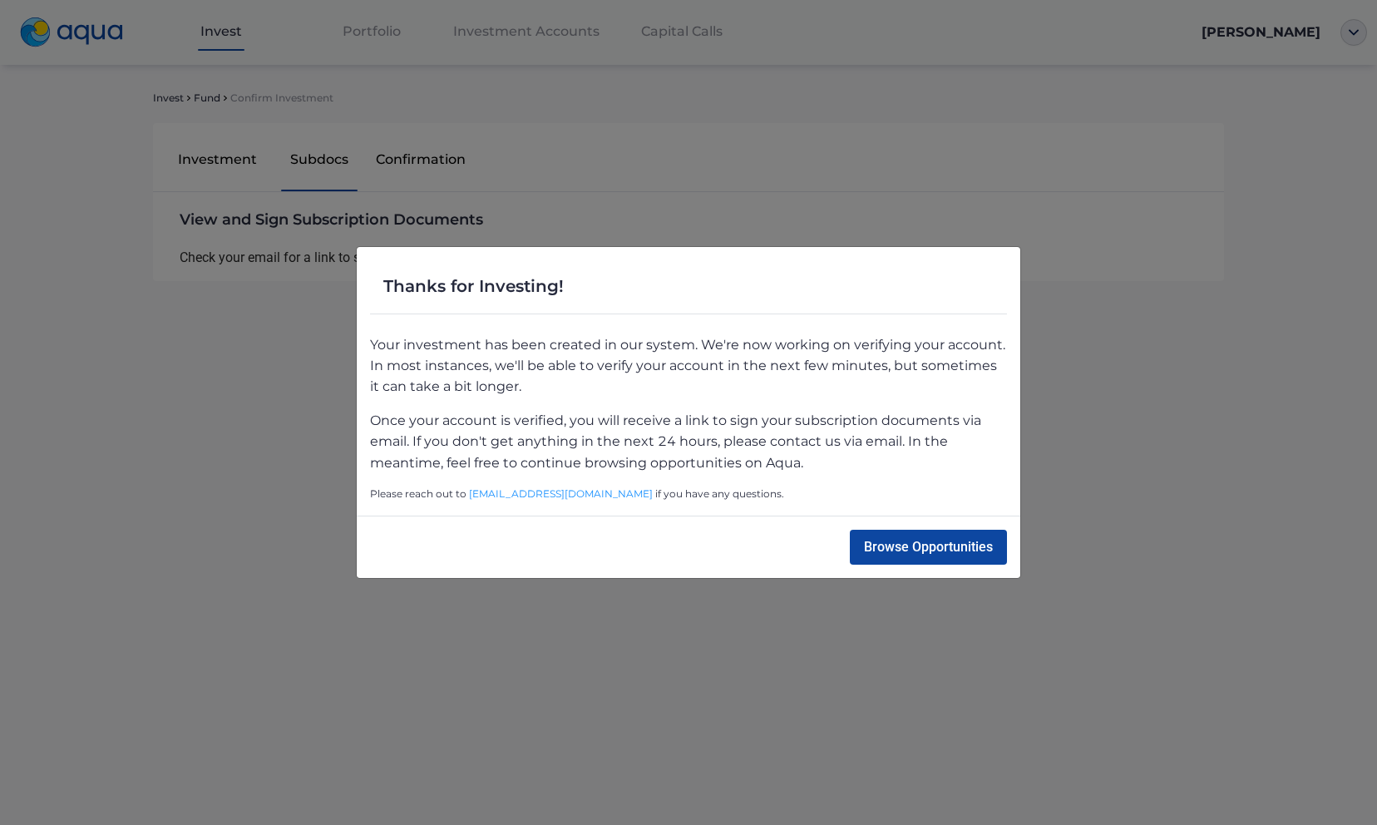
click at [560, 705] on div "Thanks for Investing! Your investment has been created in our system. We're now…" at bounding box center [688, 412] width 1377 height 825
click at [939, 541] on button "Browse Opportunities" at bounding box center [928, 547] width 157 height 35
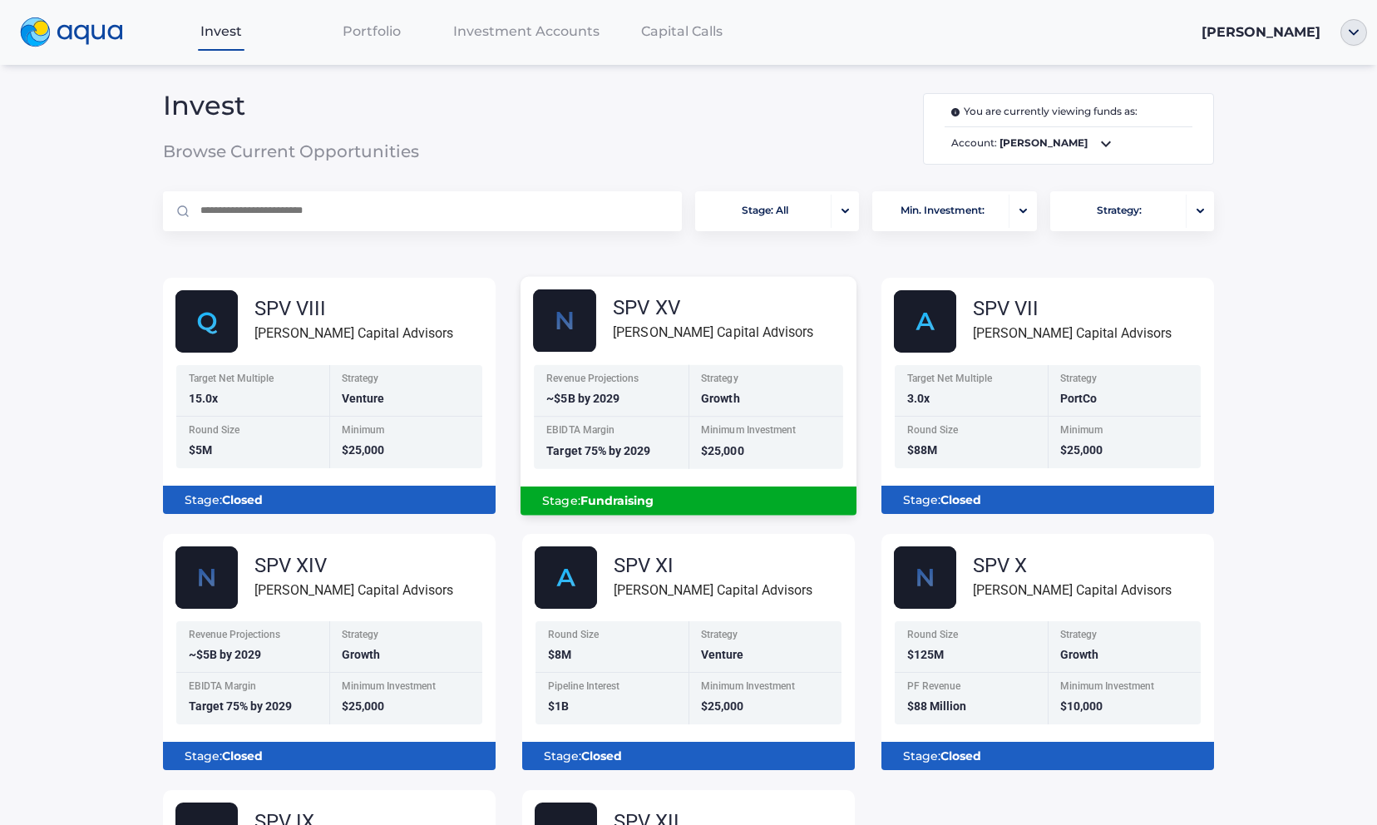
click at [634, 347] on div "SPV XV Florence Capital Advisors" at bounding box center [695, 320] width 324 height 63
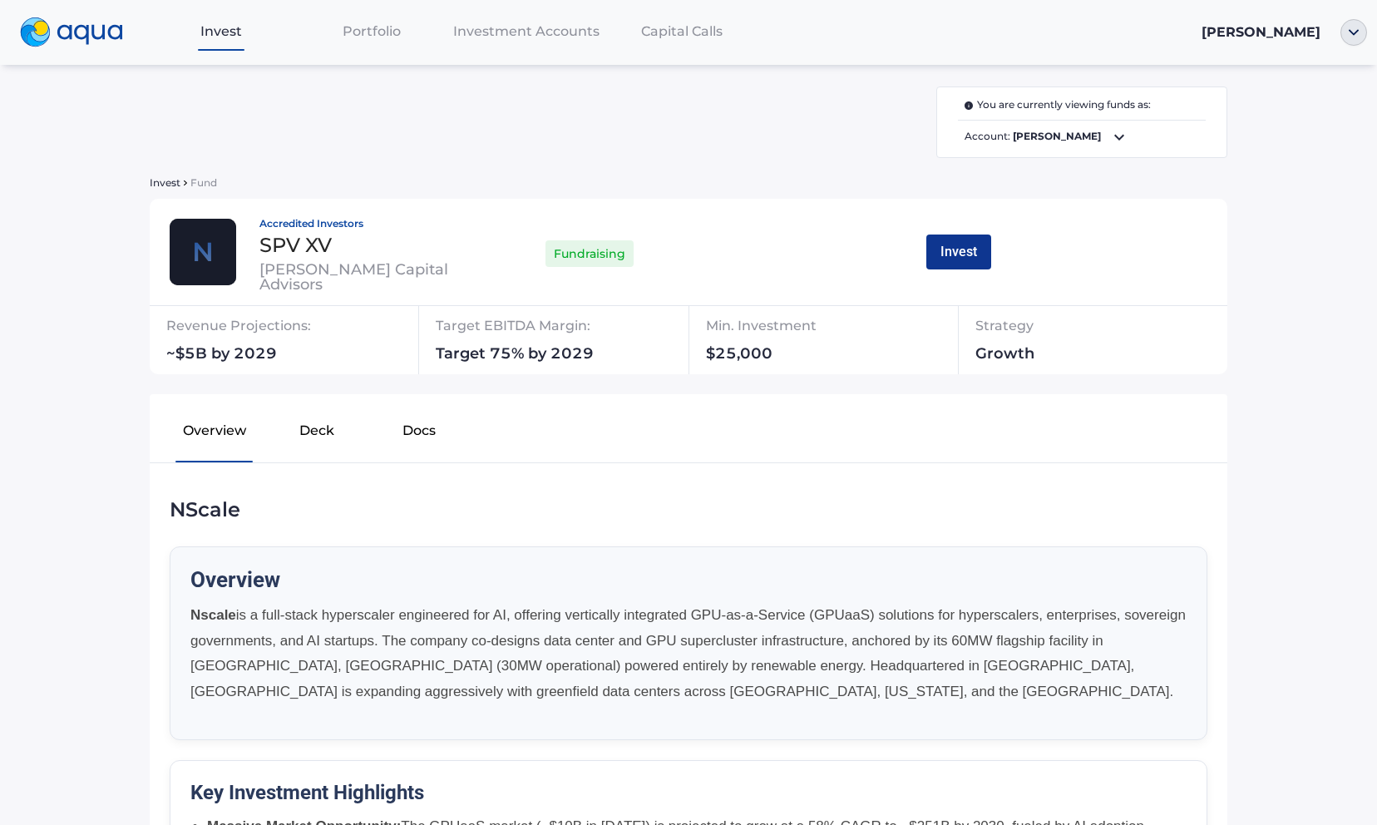
click at [955, 234] on div "Accredited Investors SPV XV Florence Capital Advisors Fundraising Invest" at bounding box center [689, 252] width 1078 height 107
click at [955, 239] on button "Invest" at bounding box center [959, 252] width 65 height 35
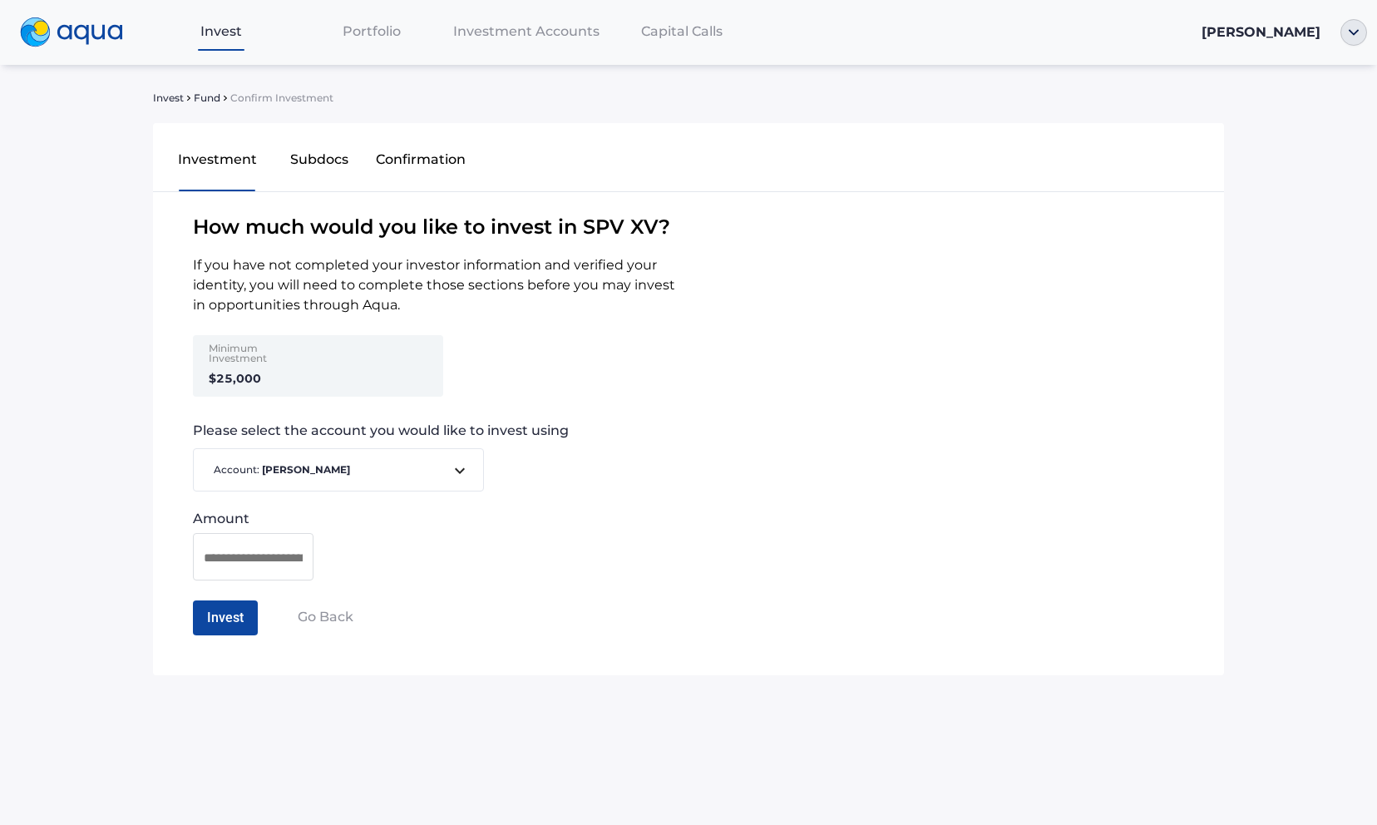
click at [283, 571] on div at bounding box center [253, 556] width 121 height 47
click at [283, 570] on div at bounding box center [253, 556] width 121 height 47
click at [277, 560] on input at bounding box center [253, 557] width 99 height 21
type input "*******"
click at [256, 612] on button "Invest" at bounding box center [225, 618] width 65 height 35
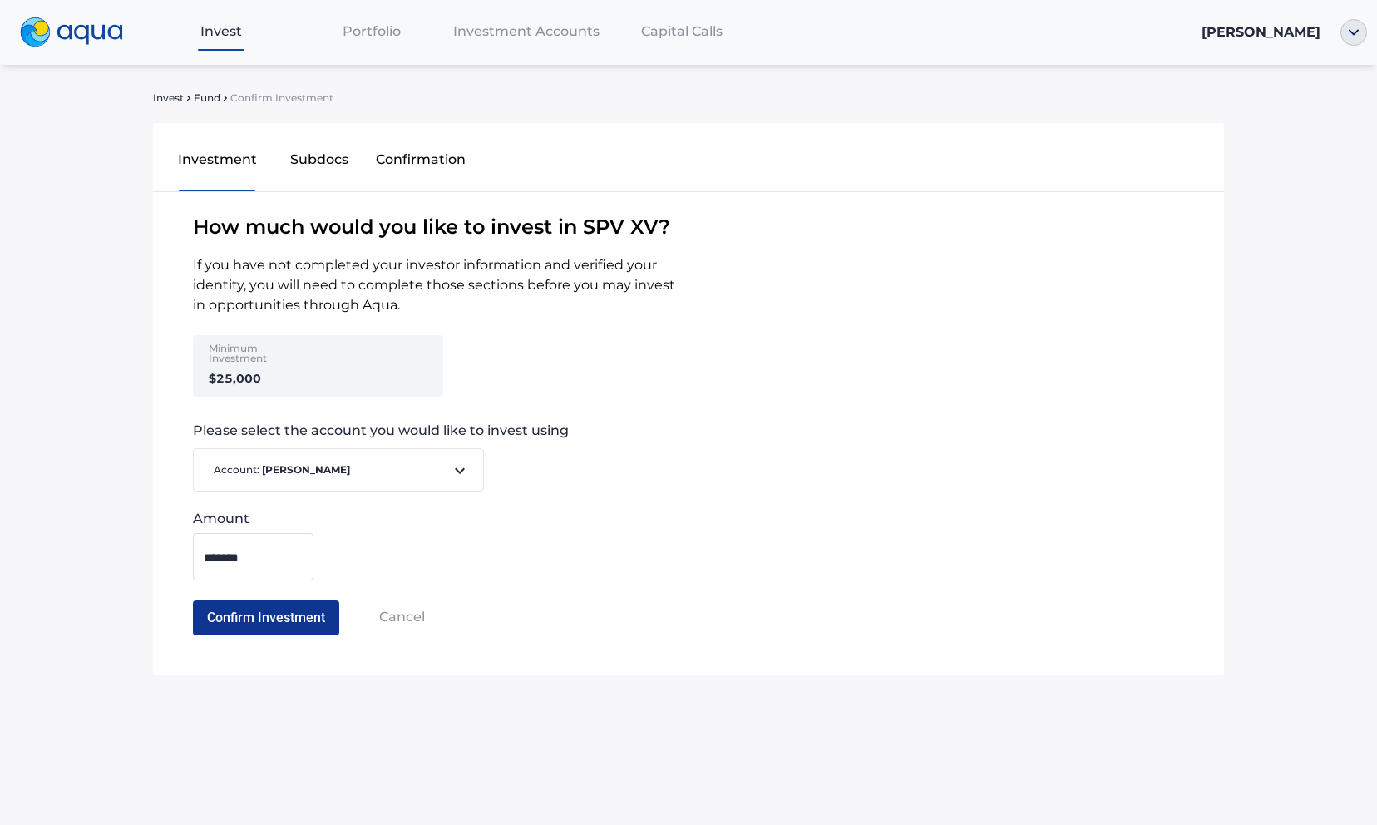
click at [222, 624] on button "Confirm Investment" at bounding box center [266, 618] width 146 height 35
